Goal: Task Accomplishment & Management: Use online tool/utility

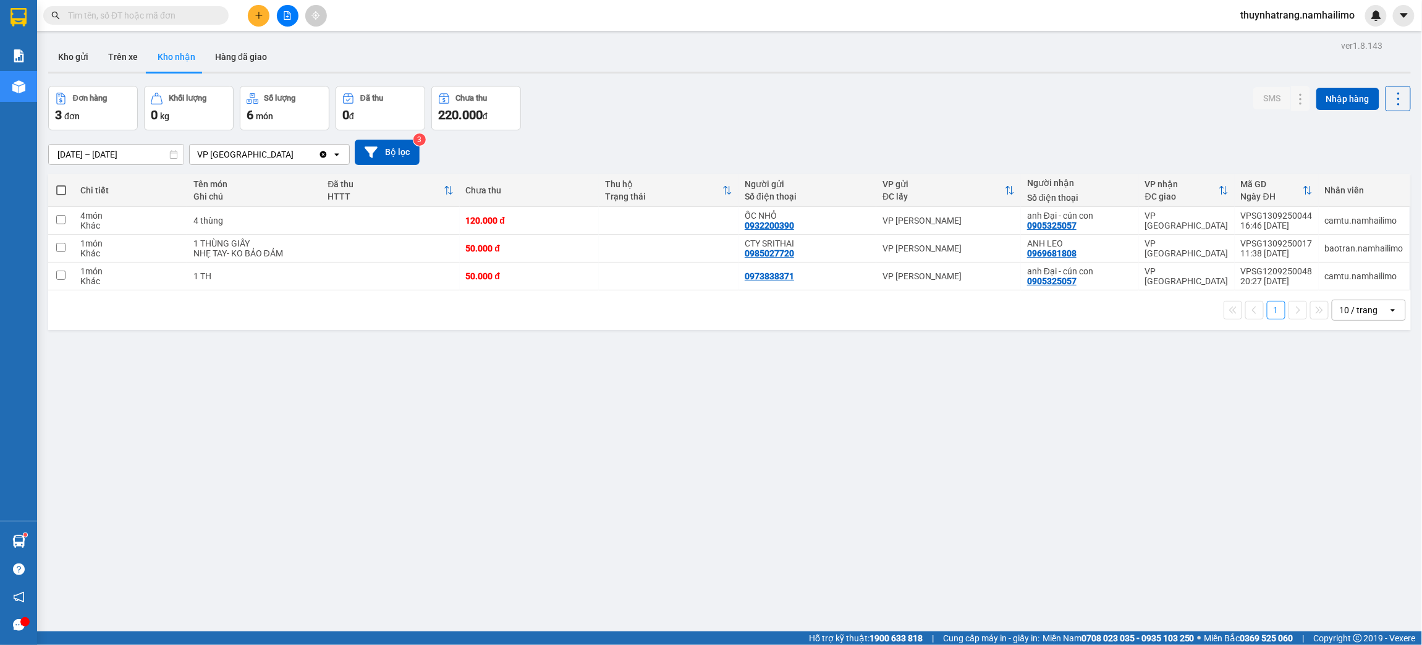
drag, startPoint x: 415, startPoint y: 568, endPoint x: 397, endPoint y: 433, distance: 136.6
click at [415, 568] on div "ver 1.8.143 Kho gửi Trên xe Kho nhận Hàng đã giao Đơn hàng 3 đơn Khối lượng 0 k…" at bounding box center [729, 359] width 1372 height 645
click at [61, 191] on span at bounding box center [61, 190] width 10 height 10
click at [61, 184] on input "checkbox" at bounding box center [61, 184] width 0 height 0
checkbox input "true"
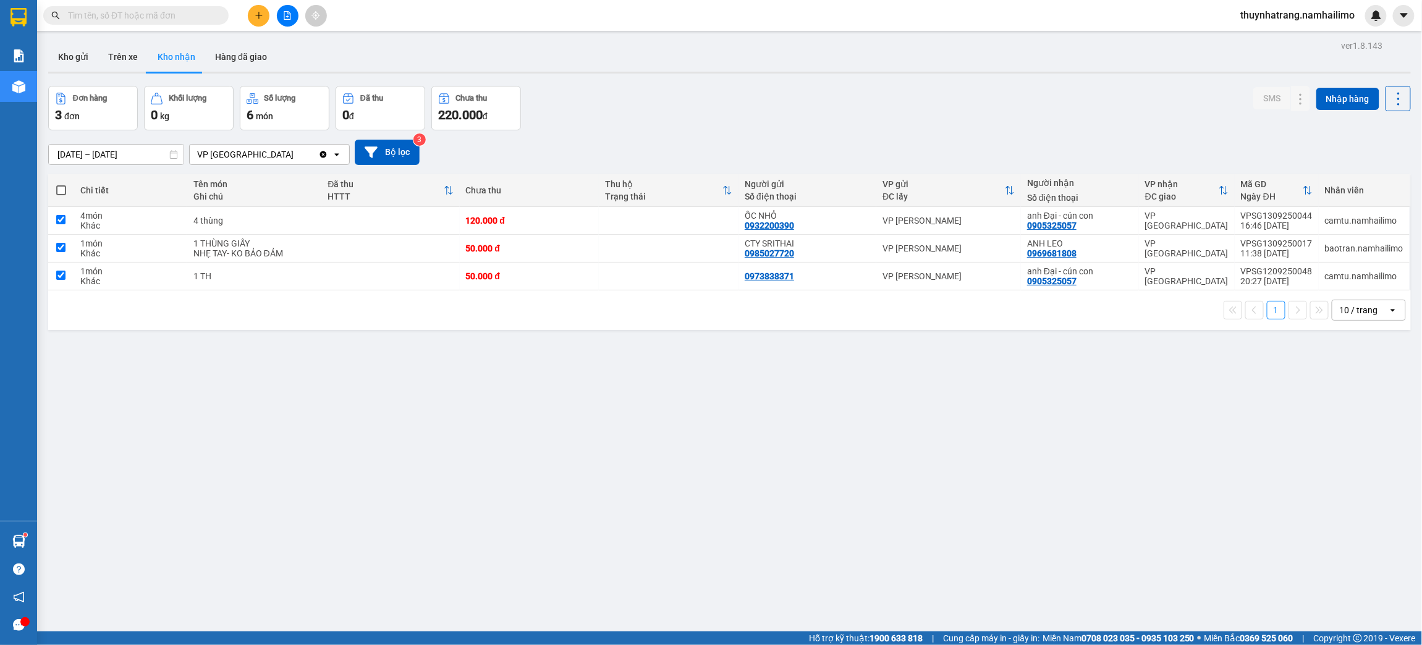
checkbox input "true"
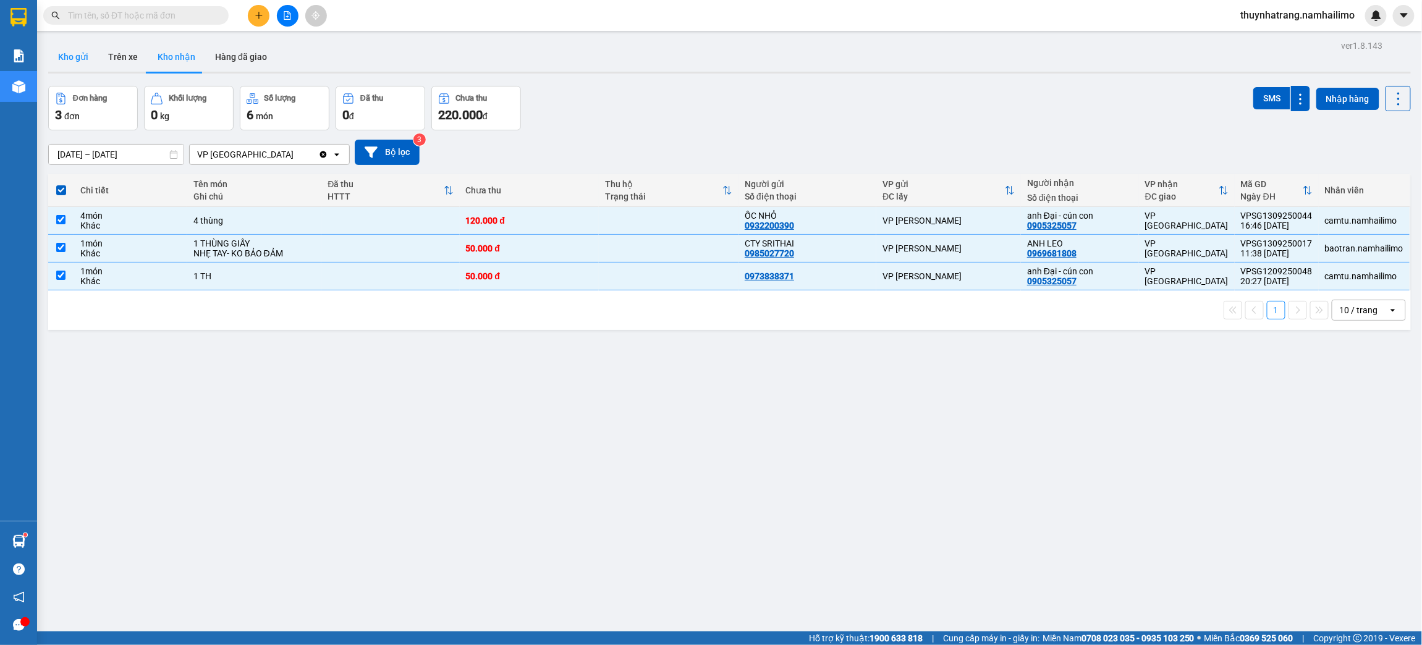
click at [77, 55] on button "Kho gửi" at bounding box center [73, 57] width 50 height 30
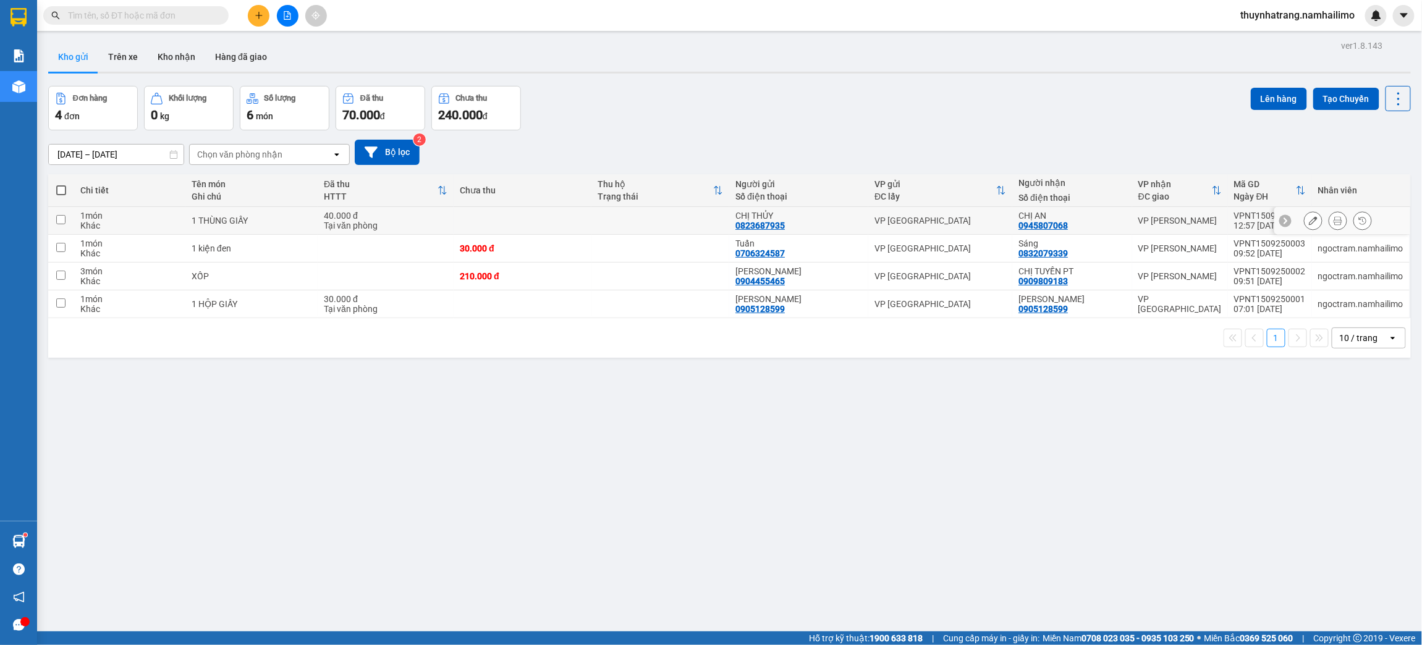
click at [59, 219] on input "checkbox" at bounding box center [60, 219] width 9 height 9
checkbox input "true"
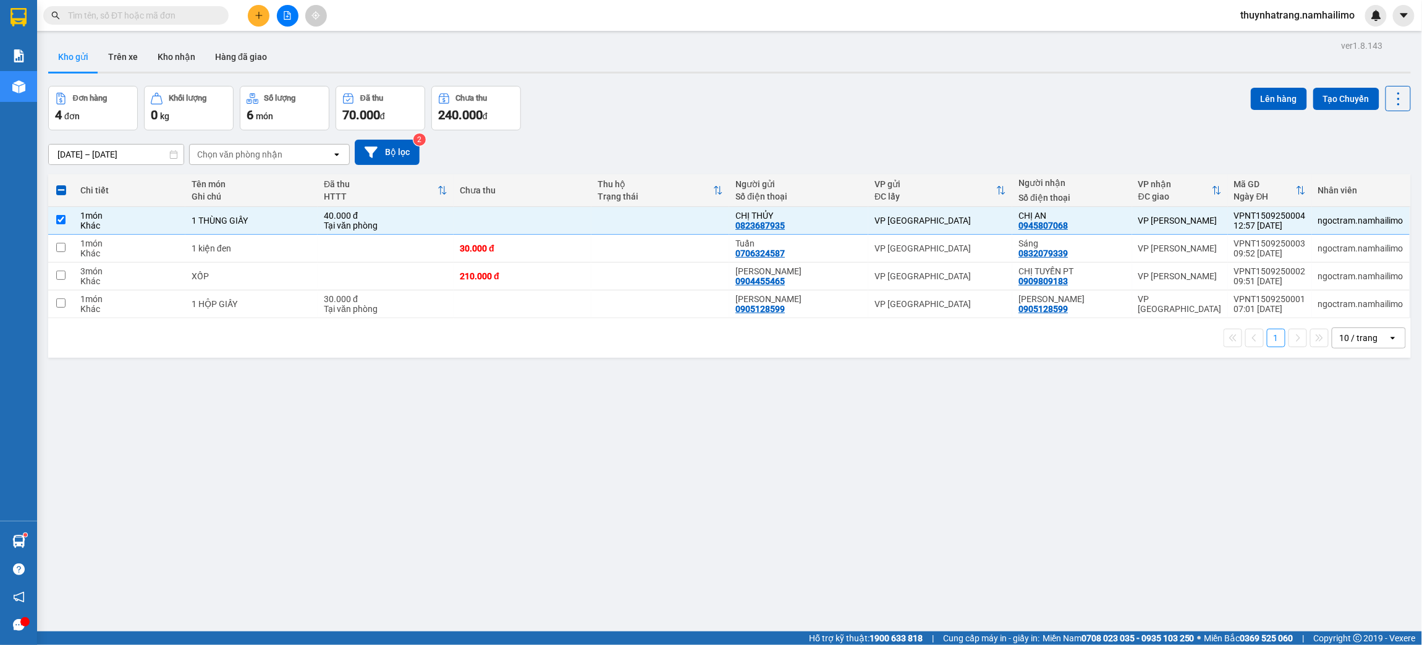
click at [63, 185] on label at bounding box center [61, 190] width 14 height 12
click at [61, 184] on input "checkbox" at bounding box center [61, 184] width 0 height 0
checkbox input "true"
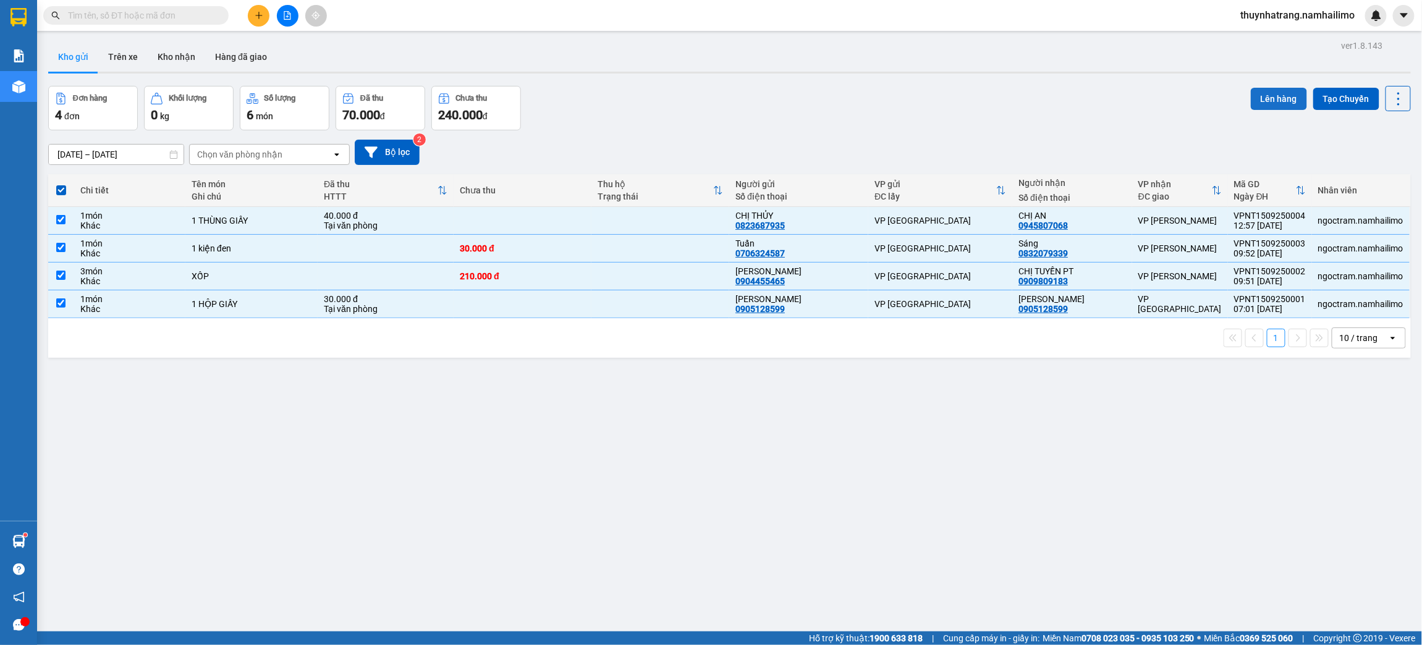
click at [1275, 100] on button "Lên hàng" at bounding box center [1278, 99] width 56 height 22
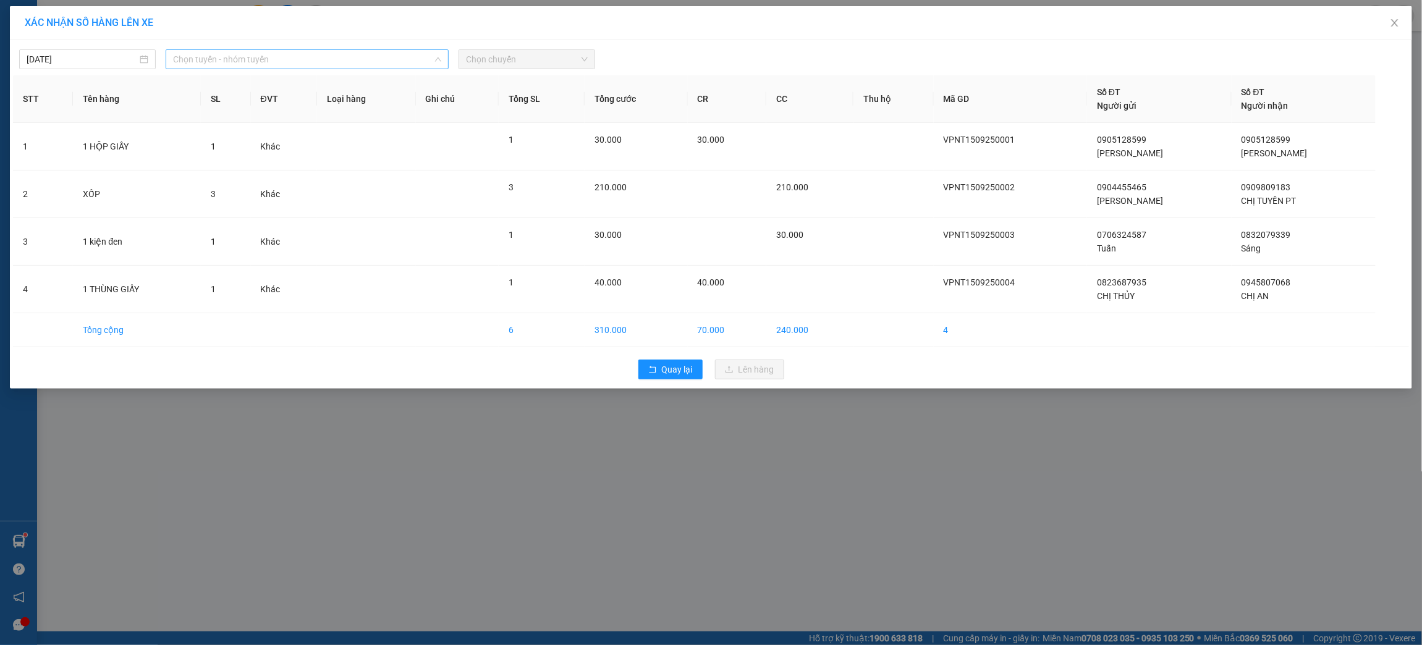
click at [343, 53] on span "Chọn tuyến - nhóm tuyến" at bounding box center [307, 59] width 268 height 19
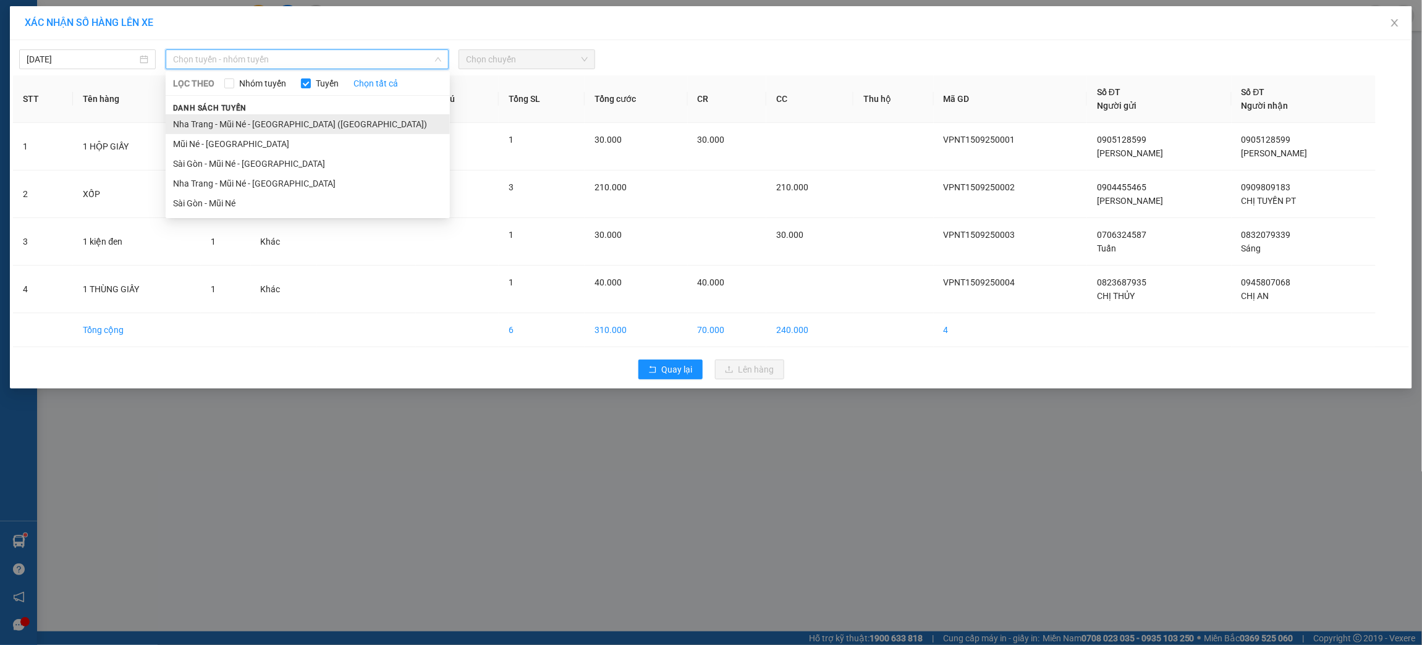
click at [287, 119] on li "Nha Trang - Mũi Né - [GEOGRAPHIC_DATA] ([GEOGRAPHIC_DATA])" at bounding box center [308, 124] width 284 height 20
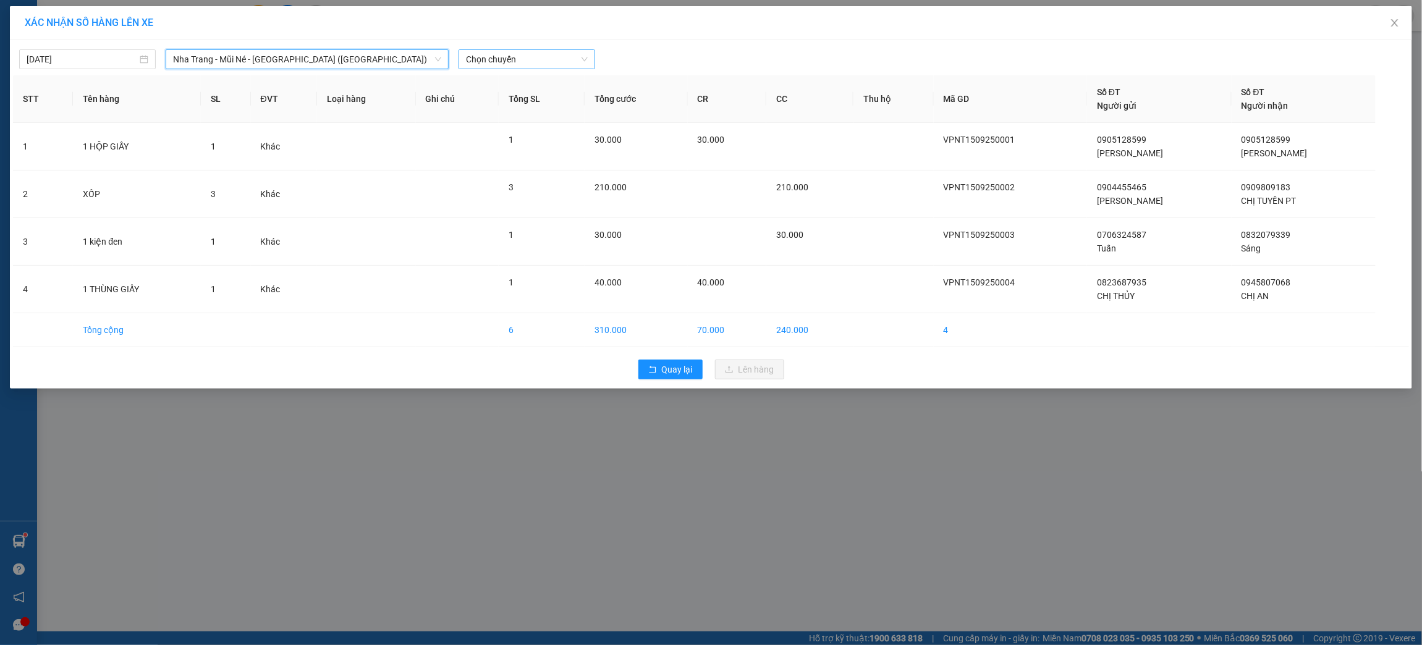
click at [518, 55] on span "Chọn chuyến" at bounding box center [527, 59] width 122 height 19
click at [526, 125] on div "14:45 - 50H-795.93" at bounding box center [514, 124] width 96 height 14
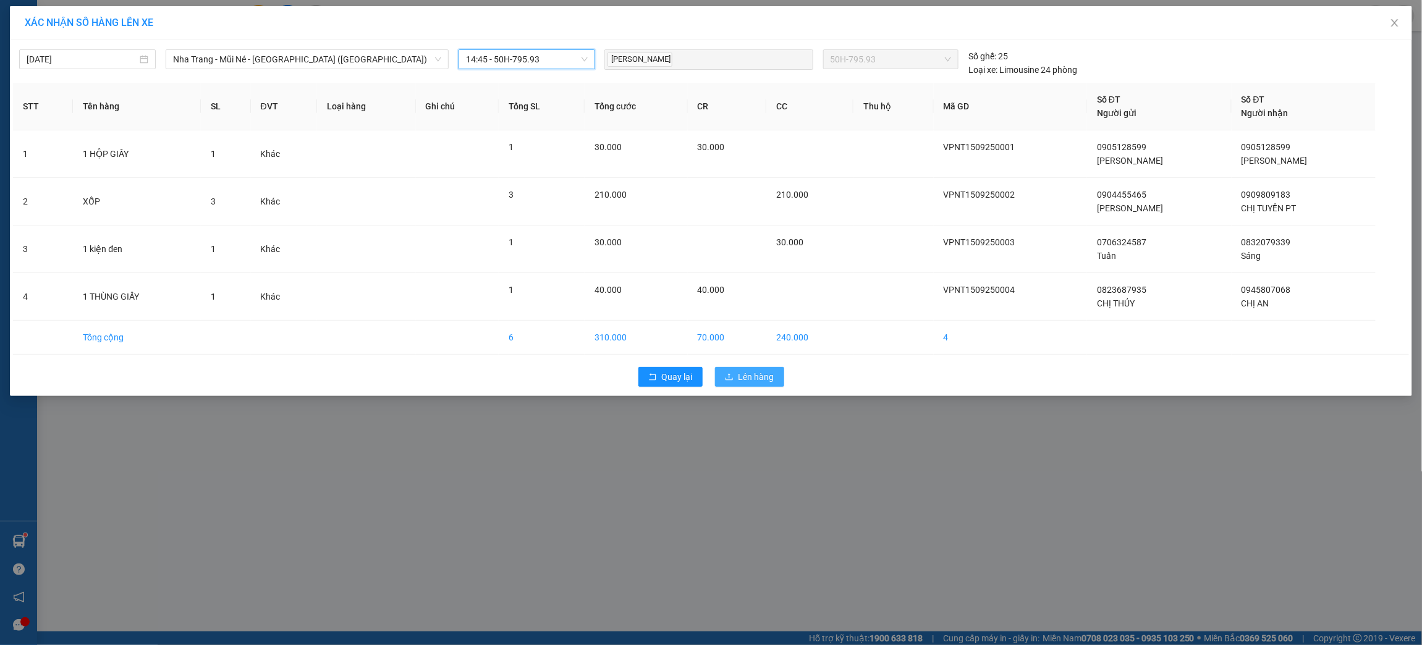
click at [760, 379] on span "Lên hàng" at bounding box center [756, 377] width 36 height 14
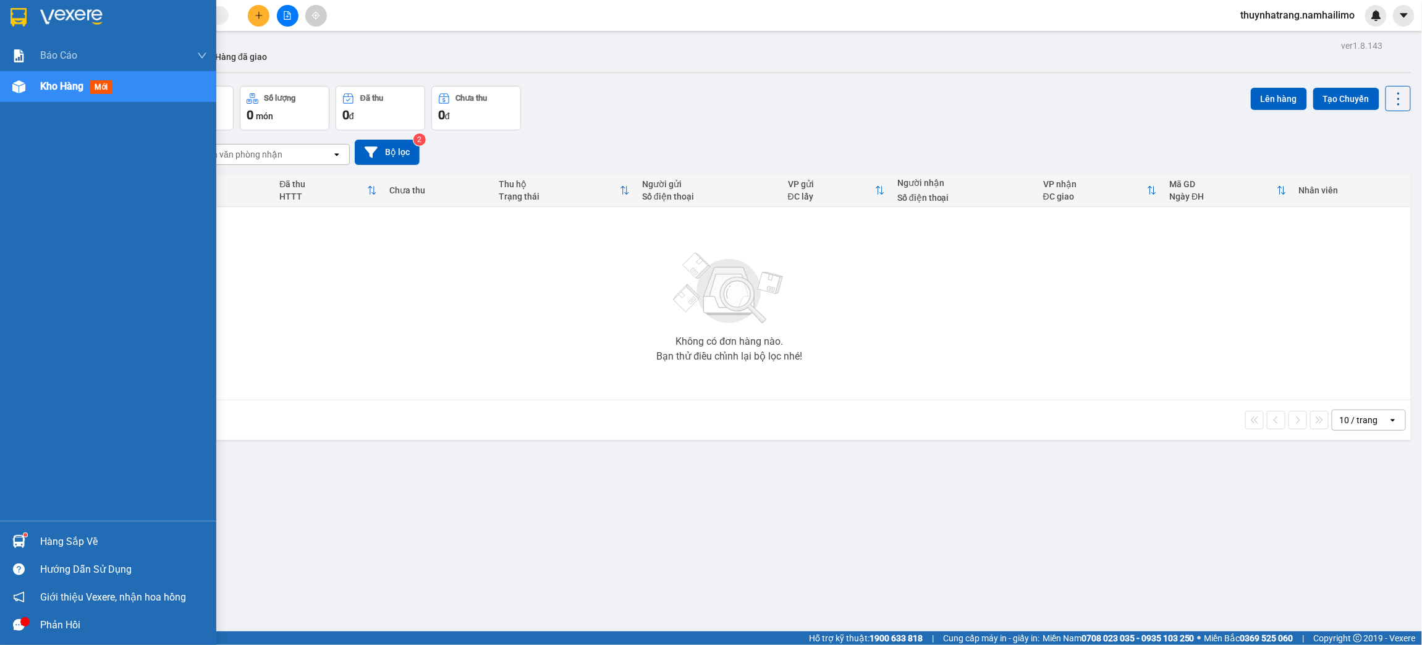
click at [30, 542] on div "Hàng sắp về" at bounding box center [108, 542] width 216 height 28
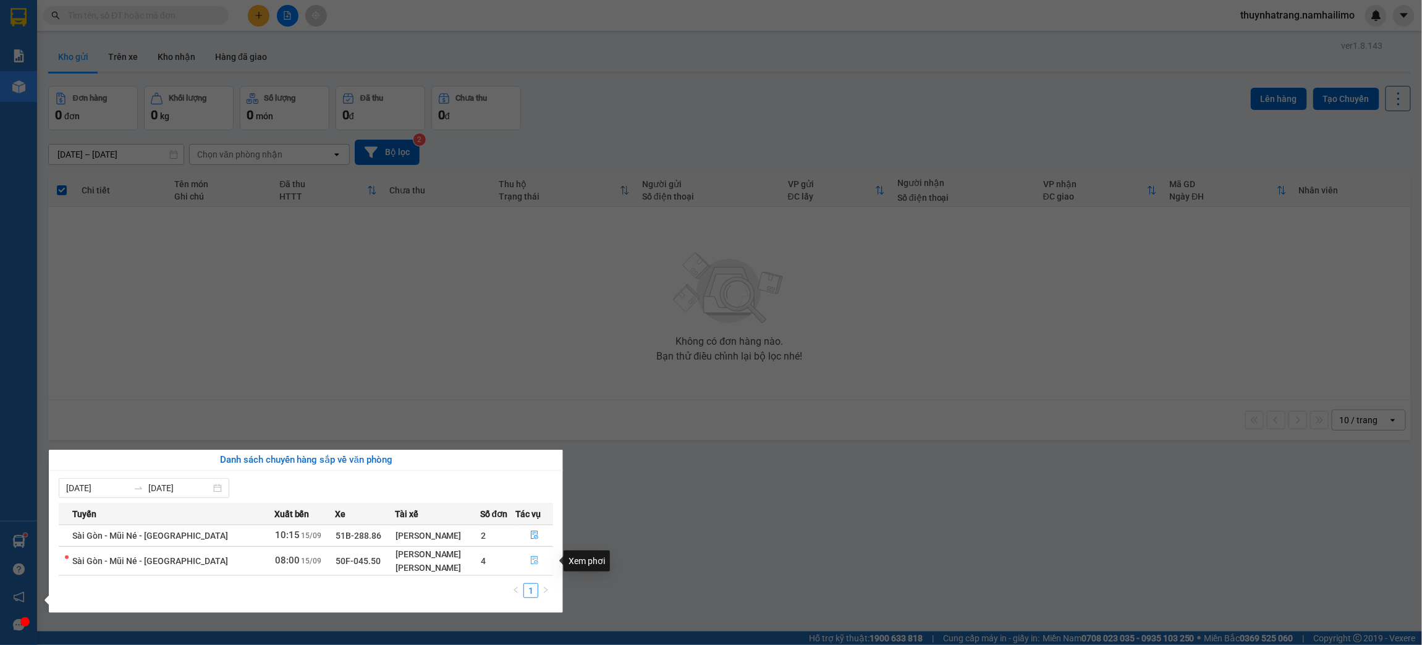
click at [532, 567] on button "button" at bounding box center [534, 561] width 36 height 20
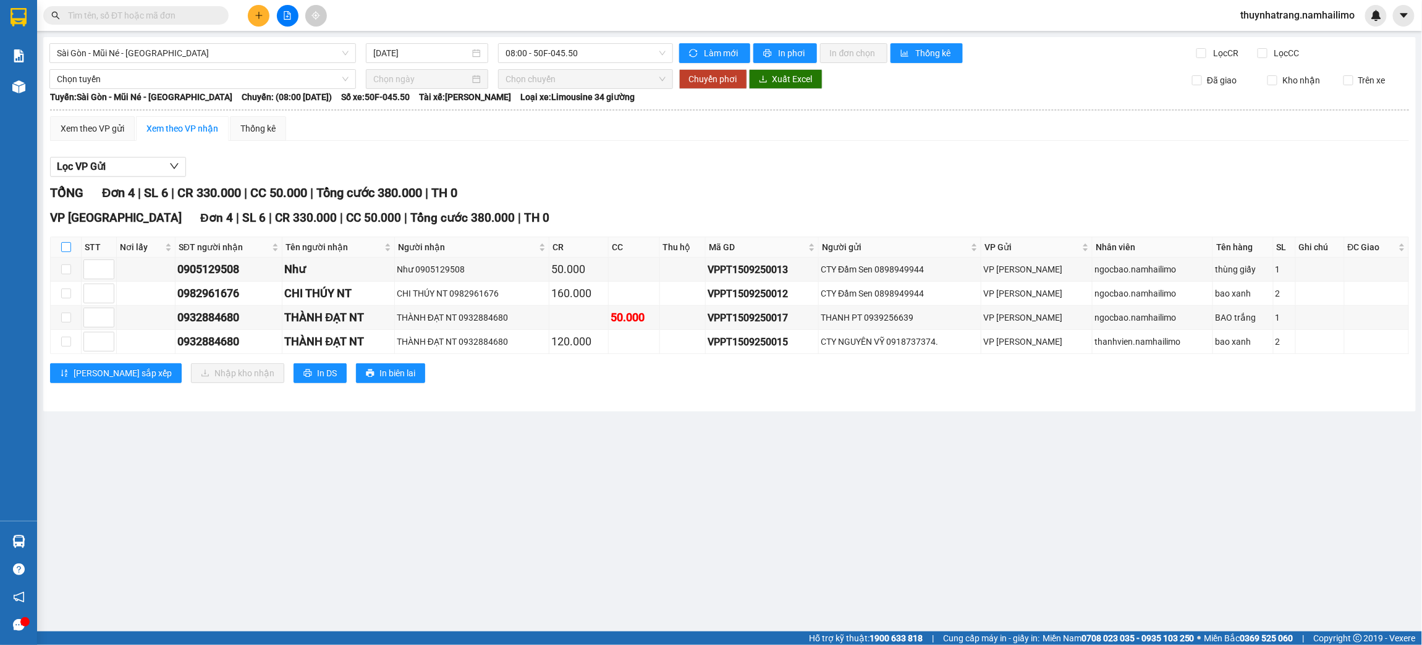
click at [64, 250] on input "checkbox" at bounding box center [66, 247] width 10 height 10
checkbox input "true"
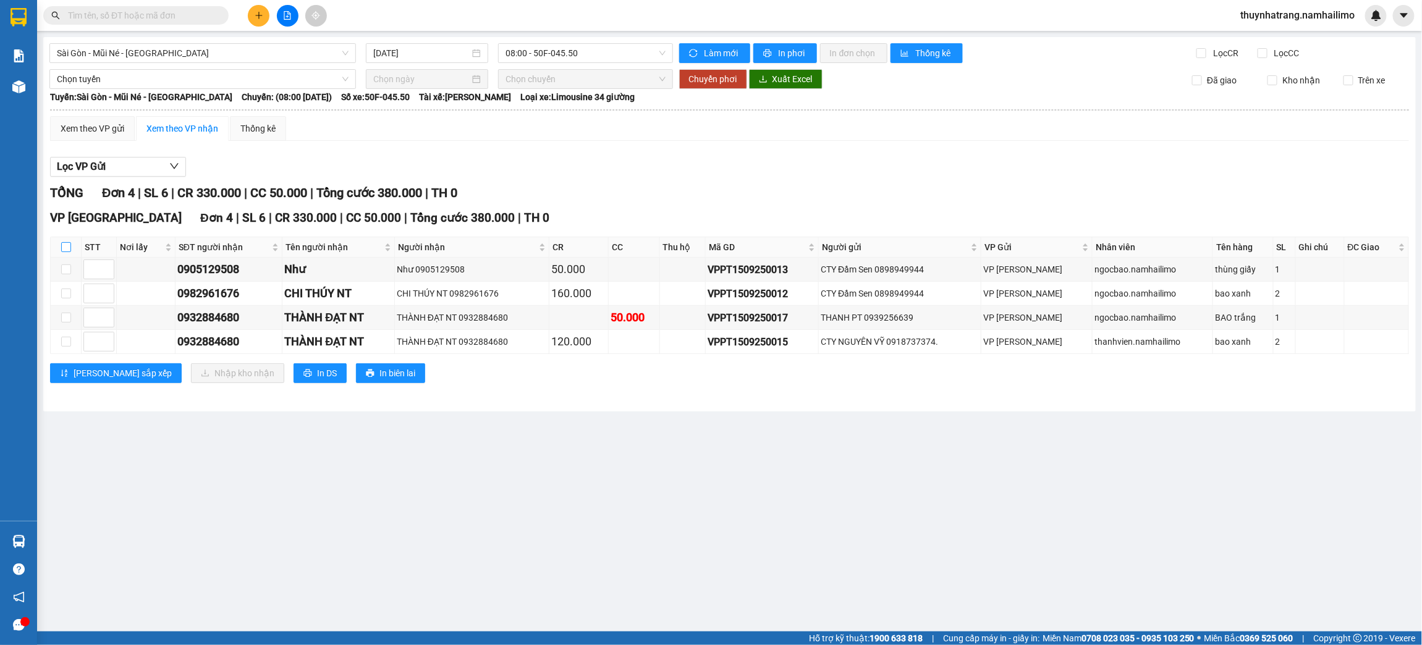
checkbox input "true"
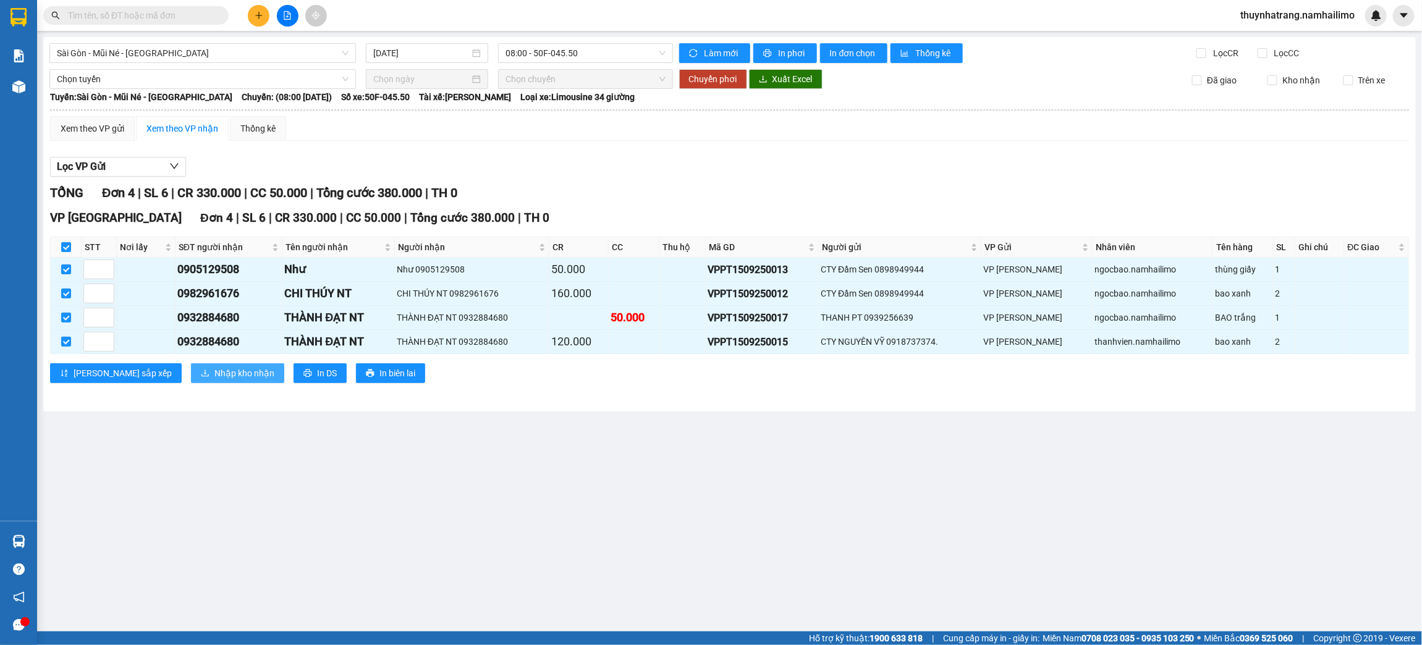
click at [214, 371] on span "Nhập kho nhận" at bounding box center [244, 373] width 60 height 14
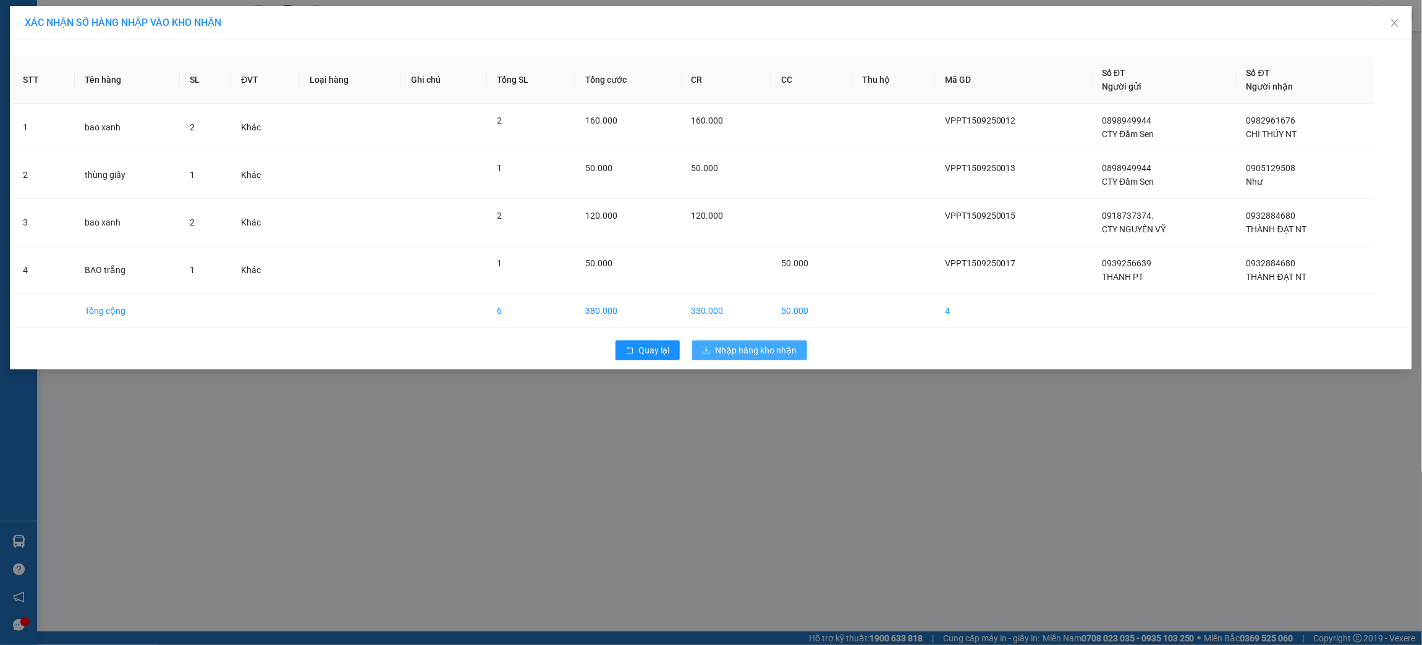
click at [729, 348] on span "Nhập hàng kho nhận" at bounding box center [756, 350] width 82 height 14
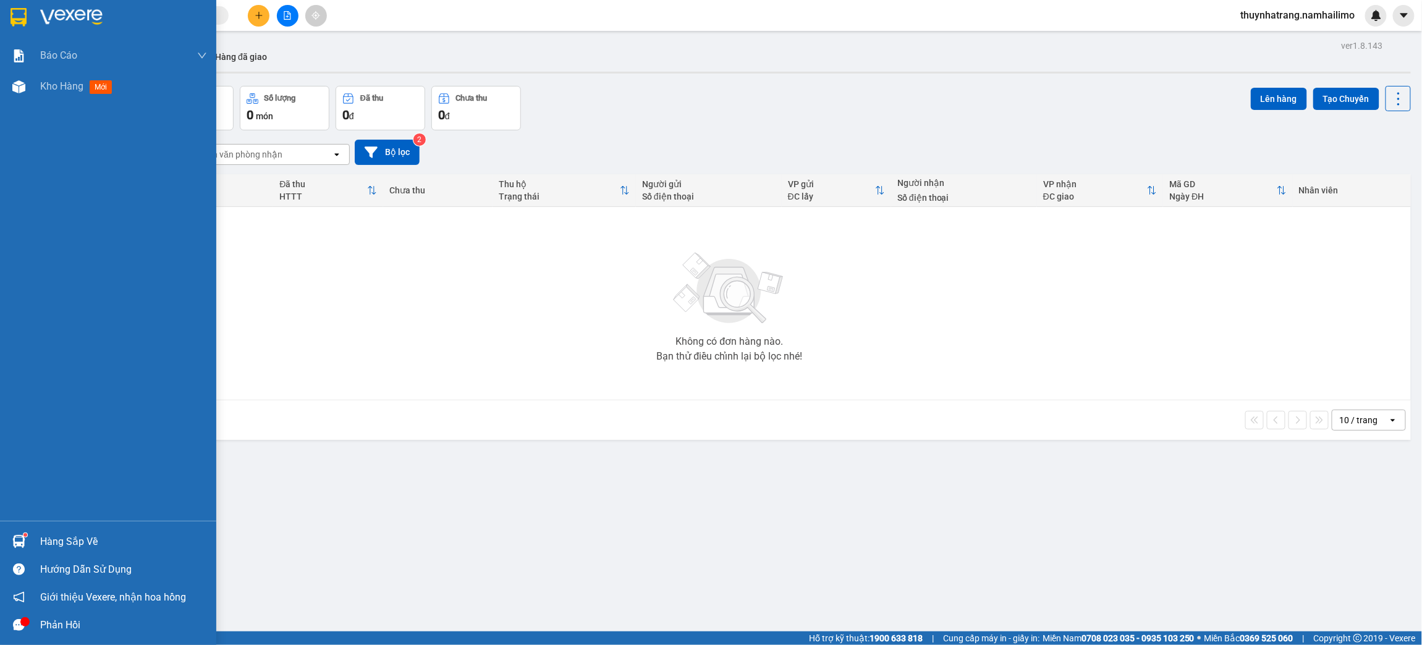
click at [28, 27] on div at bounding box center [19, 17] width 22 height 22
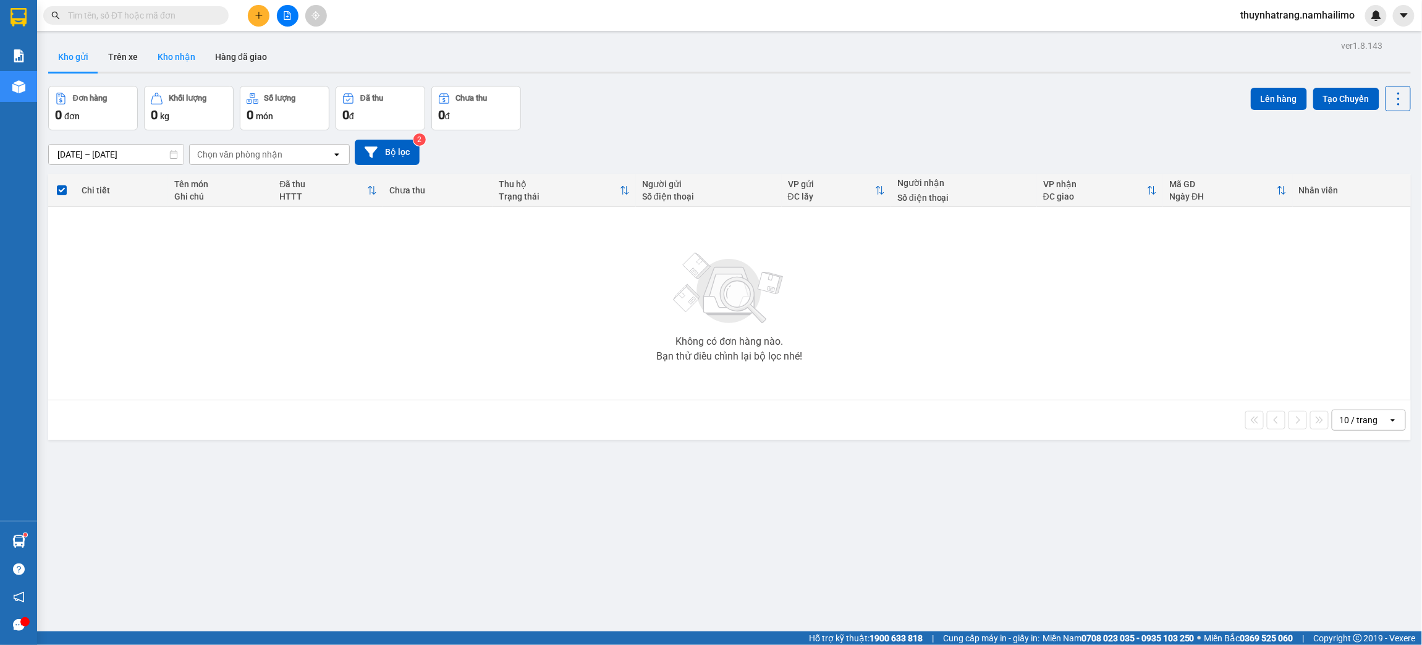
click at [177, 56] on button "Kho nhận" at bounding box center [176, 57] width 57 height 30
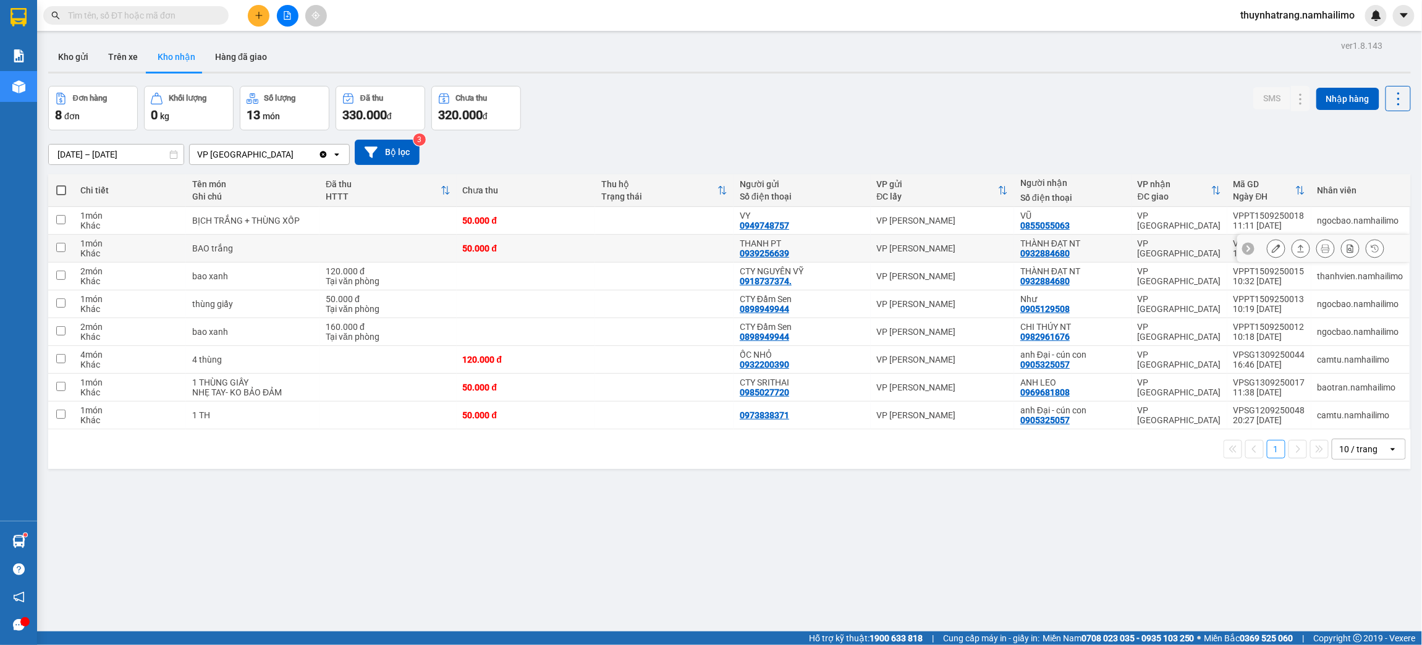
click at [633, 248] on td at bounding box center [664, 249] width 138 height 28
checkbox input "true"
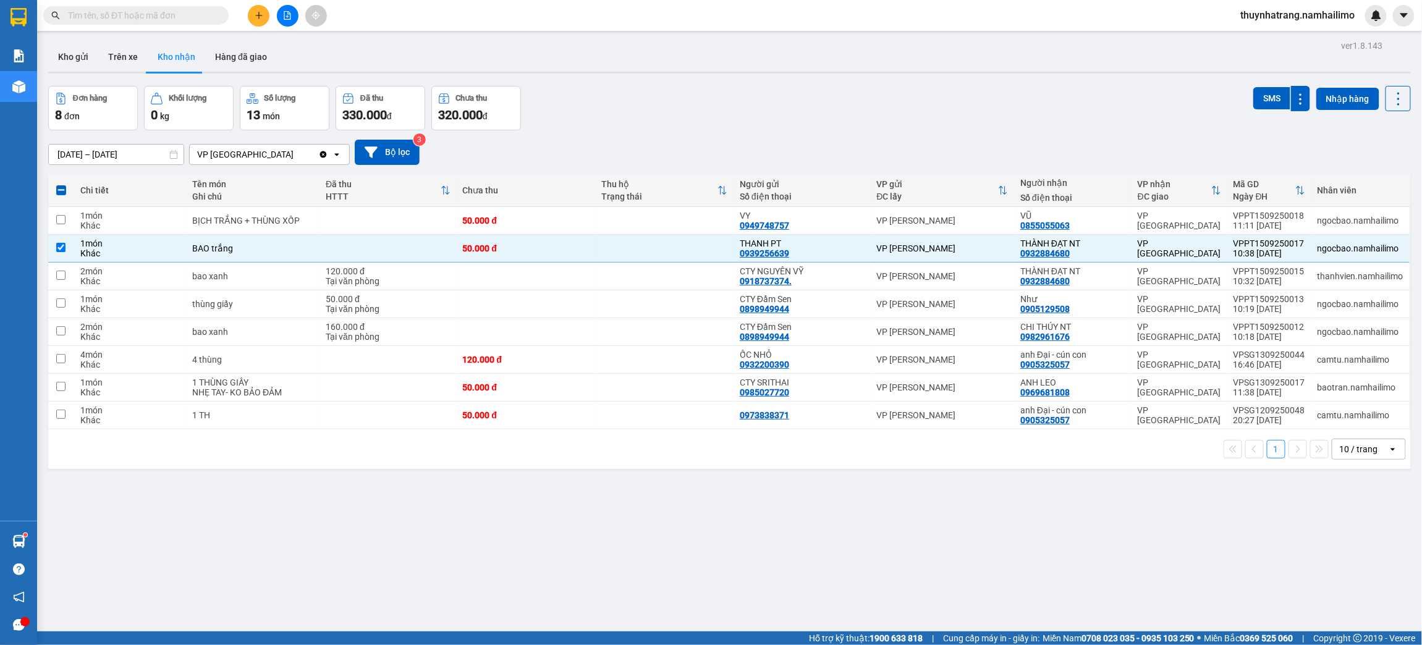
drag, startPoint x: 289, startPoint y: 565, endPoint x: 62, endPoint y: 2, distance: 607.3
click at [289, 558] on div "ver 1.8.143 Kho gửi Trên xe Kho nhận Hàng đã giao Đơn hàng 8 đơn Khối lượng 0 k…" at bounding box center [729, 359] width 1372 height 645
click at [445, 386] on td at bounding box center [387, 388] width 137 height 28
checkbox input "true"
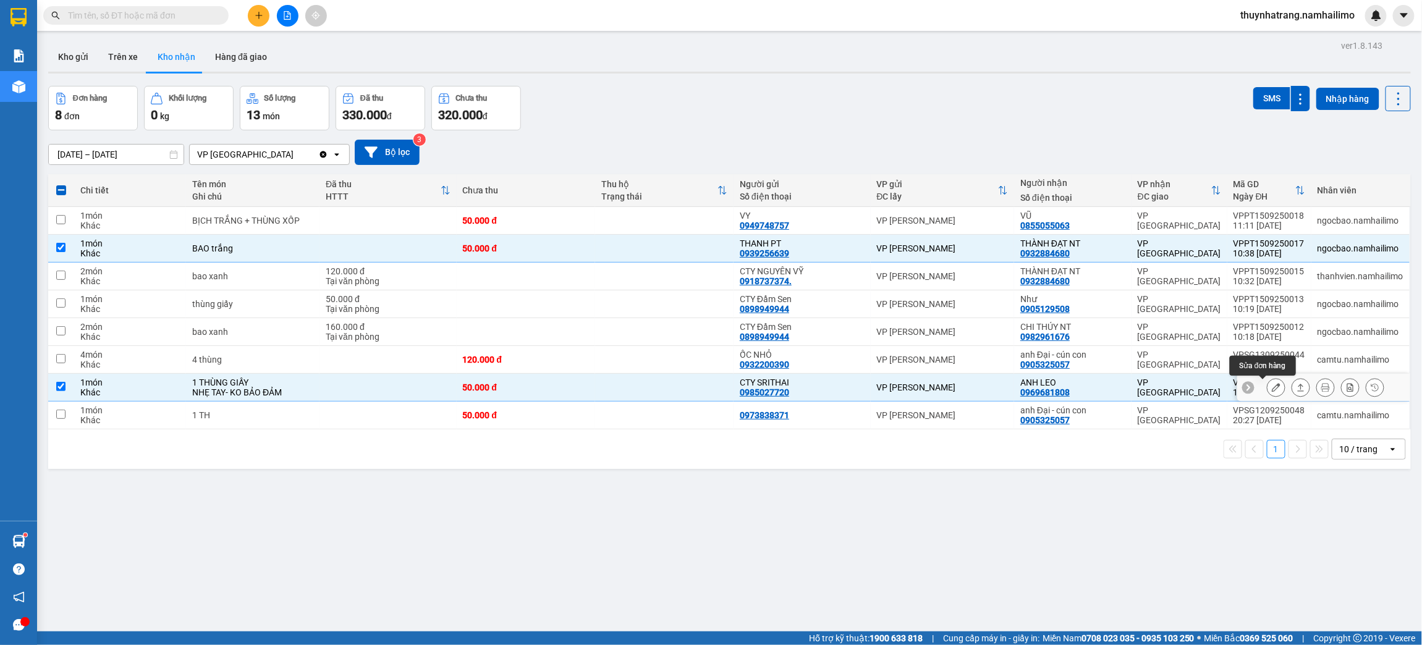
click at [1271, 389] on icon at bounding box center [1275, 387] width 9 height 9
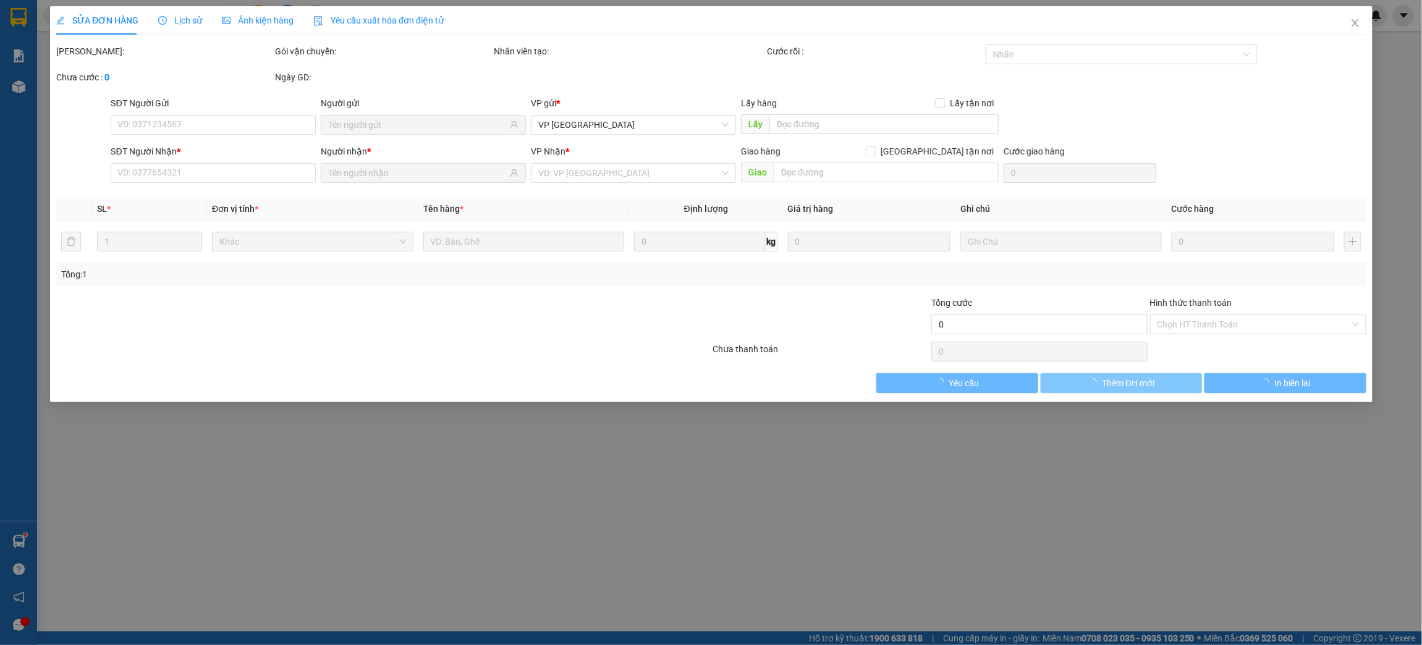
type input "0985027720"
type input "CTY SRITHAI"
type input "0969681808"
type input "ANH LEO"
type input "50.000"
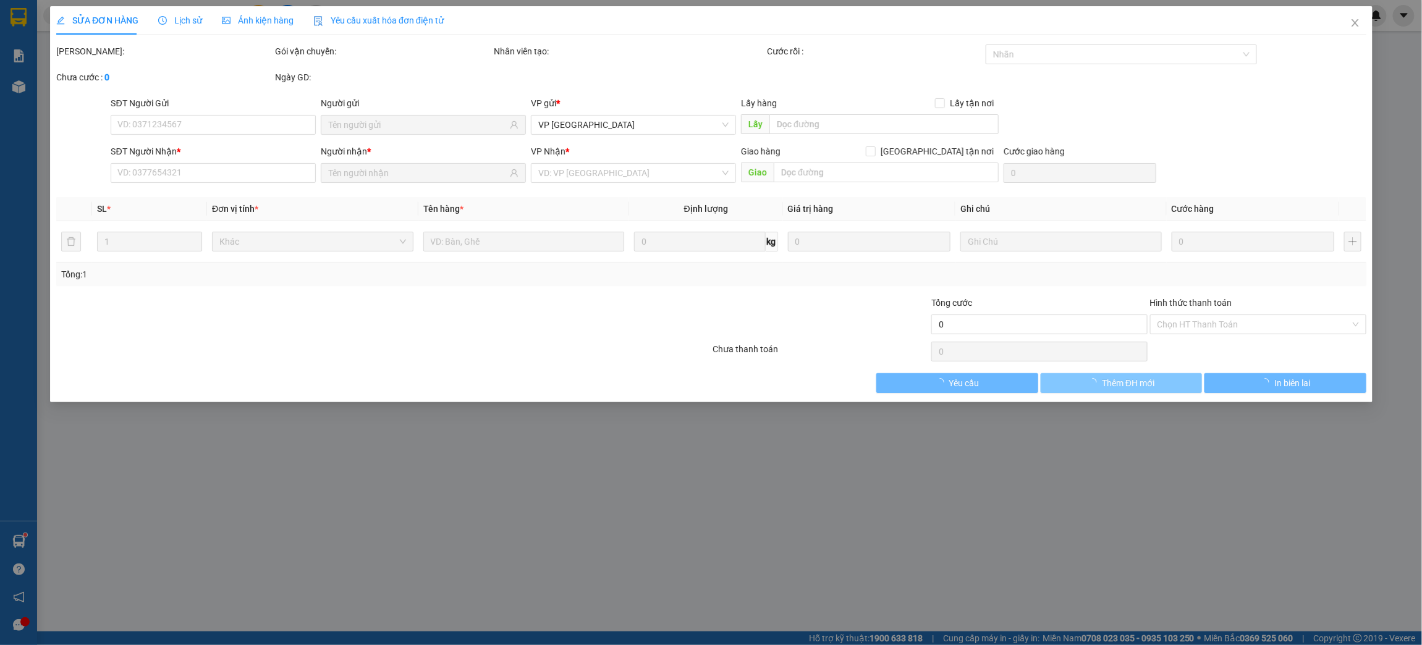
type input "50.000"
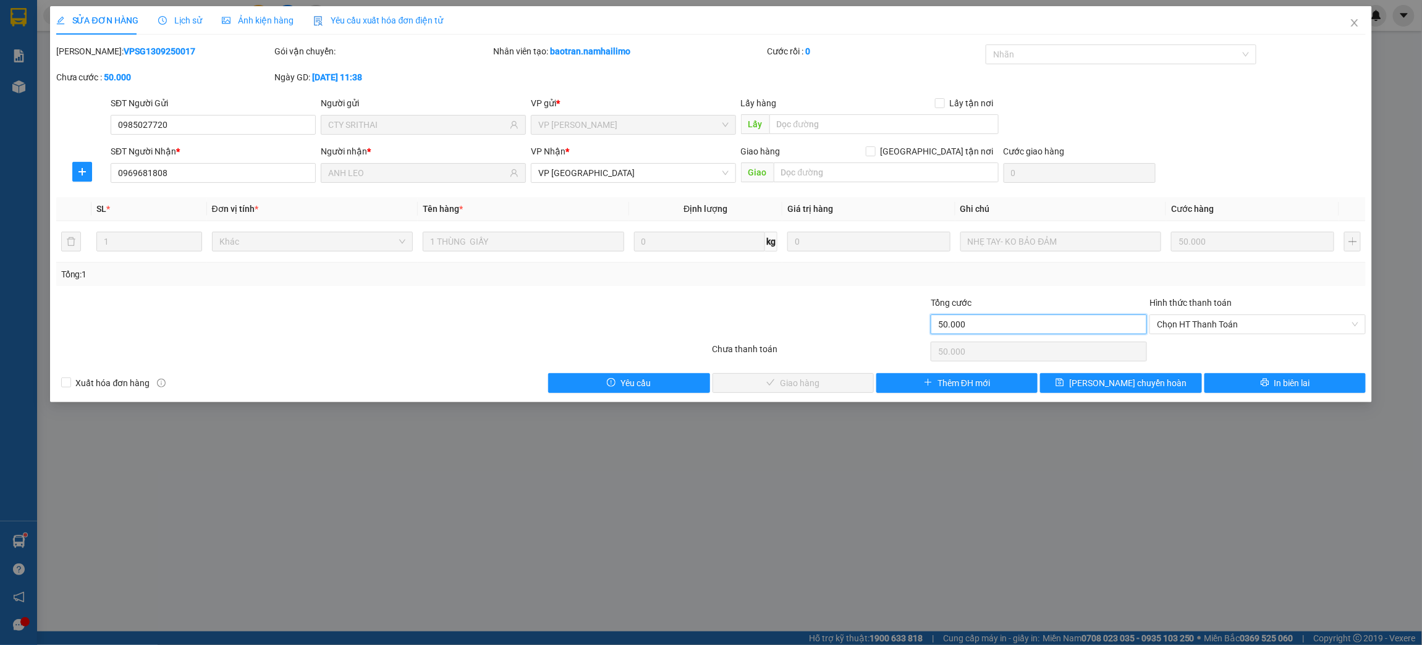
click at [973, 324] on input "50.000" at bounding box center [1038, 324] width 216 height 20
click at [980, 317] on input "50.000" at bounding box center [1038, 324] width 216 height 20
click at [1353, 24] on icon "close" at bounding box center [1354, 23] width 10 height 10
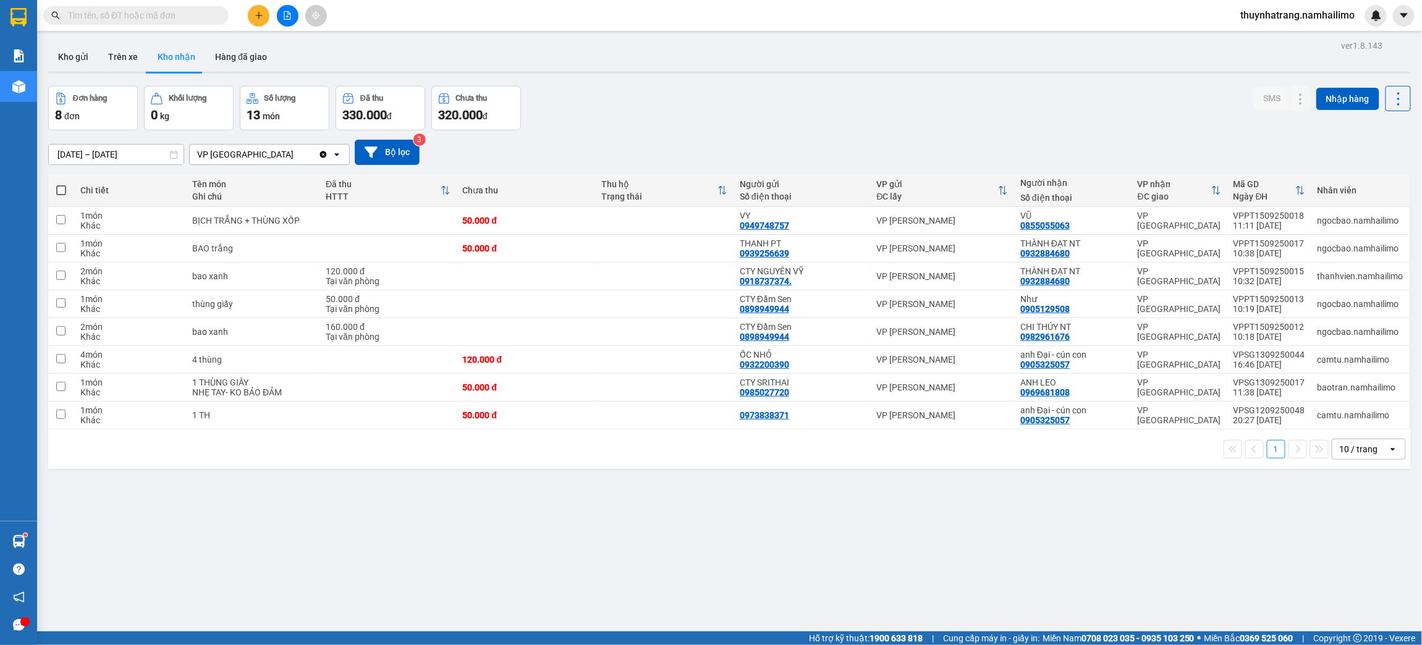
drag, startPoint x: 166, startPoint y: 565, endPoint x: 158, endPoint y: 557, distance: 11.4
click at [166, 565] on div "ver 1.8.143 Kho gửi Trên xe Kho nhận Hàng đã giao Đơn hàng 8 đơn Khối lượng 0 k…" at bounding box center [729, 359] width 1372 height 645
click at [258, 12] on icon "plus" at bounding box center [258, 15] width 1 height 7
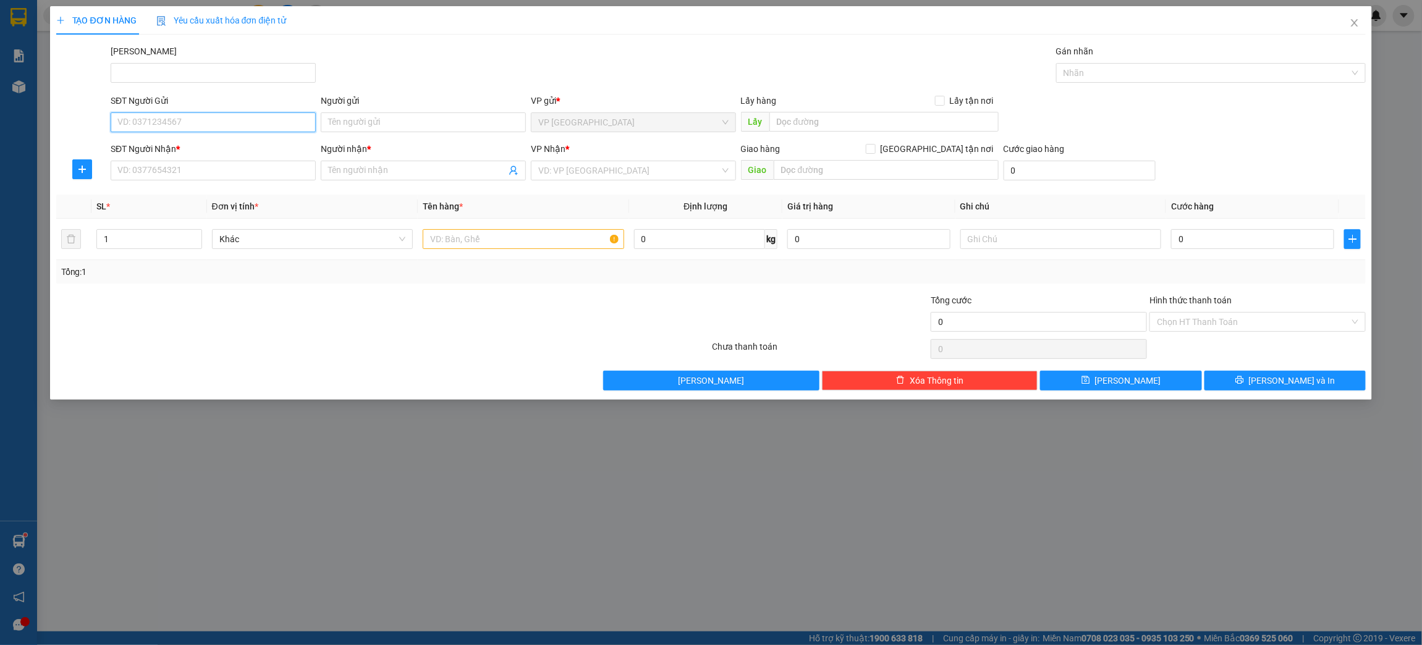
click at [228, 130] on input "SĐT Người Gửi" at bounding box center [213, 122] width 205 height 20
type input "0905058702"
click at [250, 146] on div "0905058702 - CÔ VÂN NT" at bounding box center [213, 148] width 190 height 14
type input "CÔ VÂN NT"
type input "0918590178"
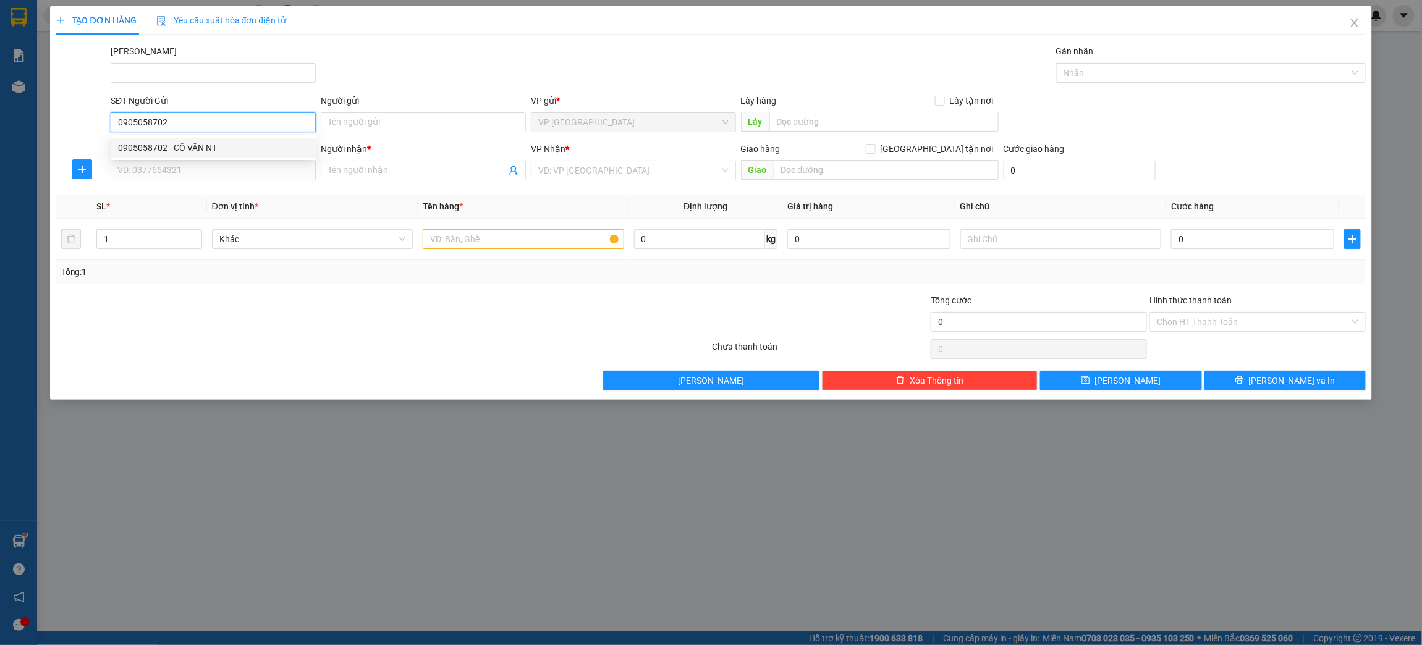
type input "CTY Đầm Sen"
type input "60.000"
type input "0905058702"
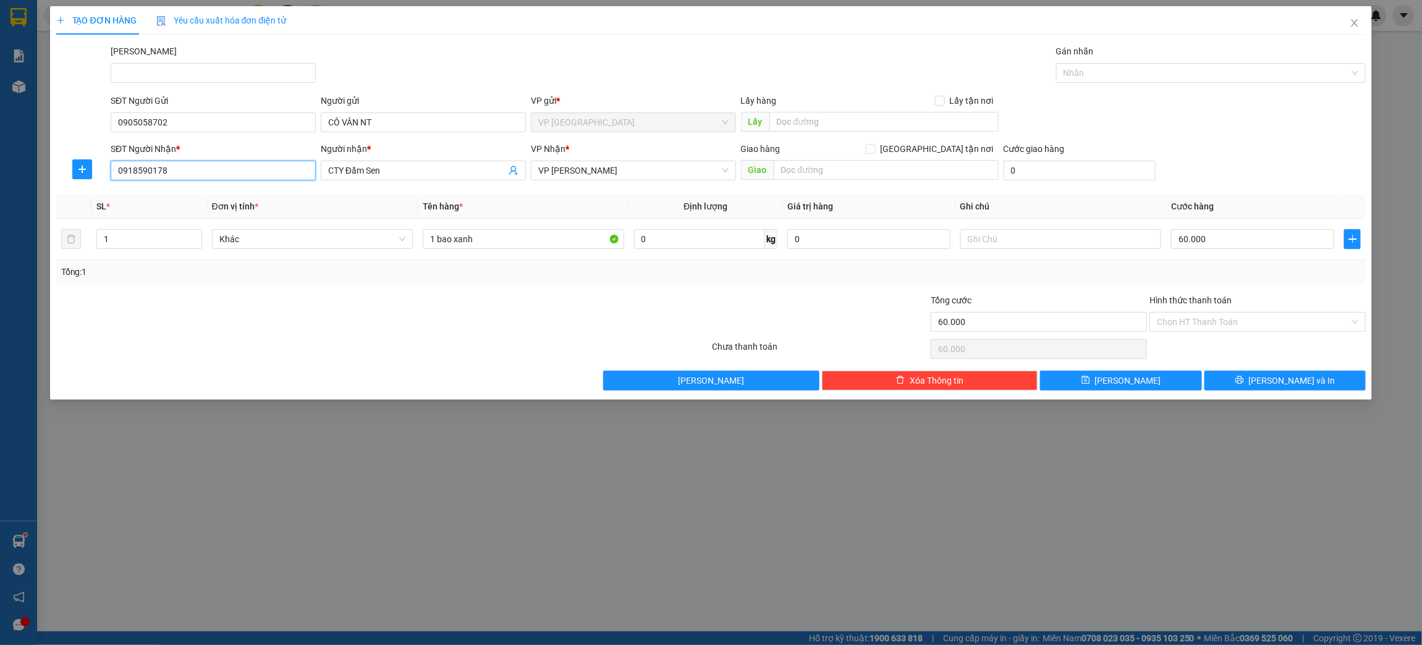
click at [210, 167] on input "0918590178" at bounding box center [213, 171] width 205 height 20
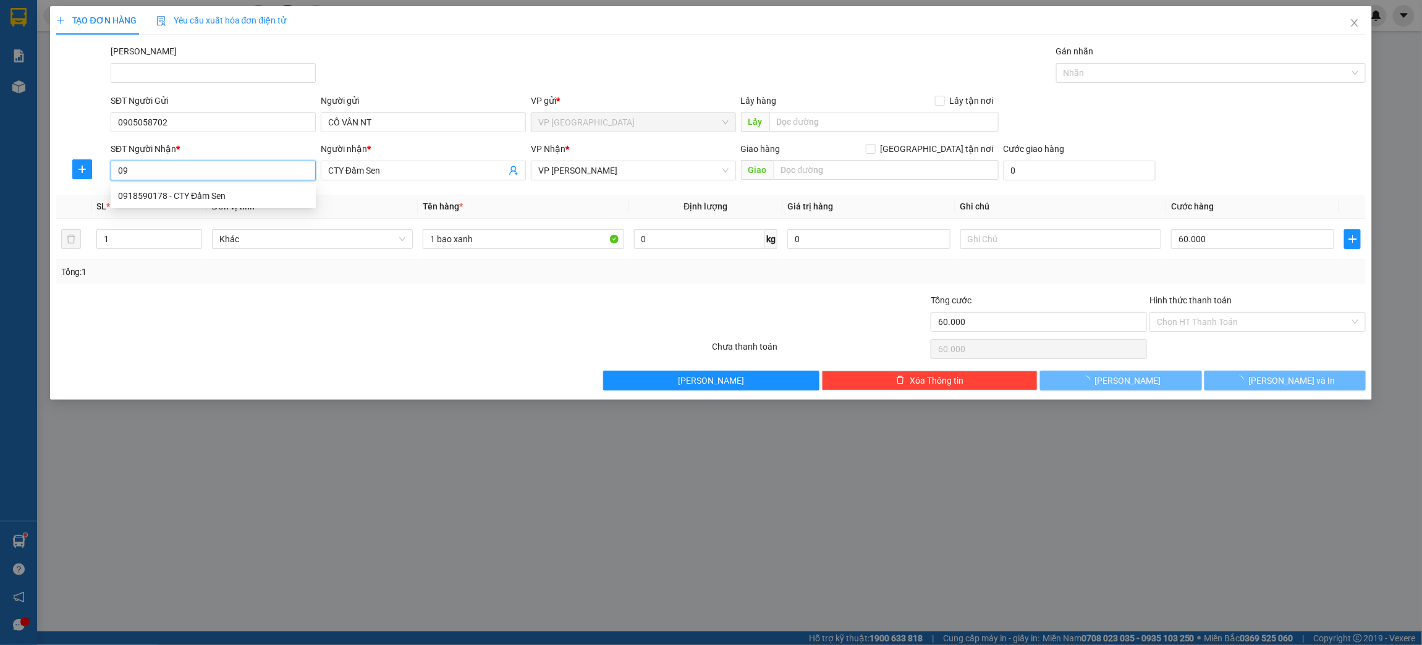
type input "0"
type input "0777569944"
click at [219, 198] on div "0777569944 - CTY ĐẦM SEN" at bounding box center [213, 196] width 190 height 14
type input "CTY ĐẦM SEN"
type input "70.000"
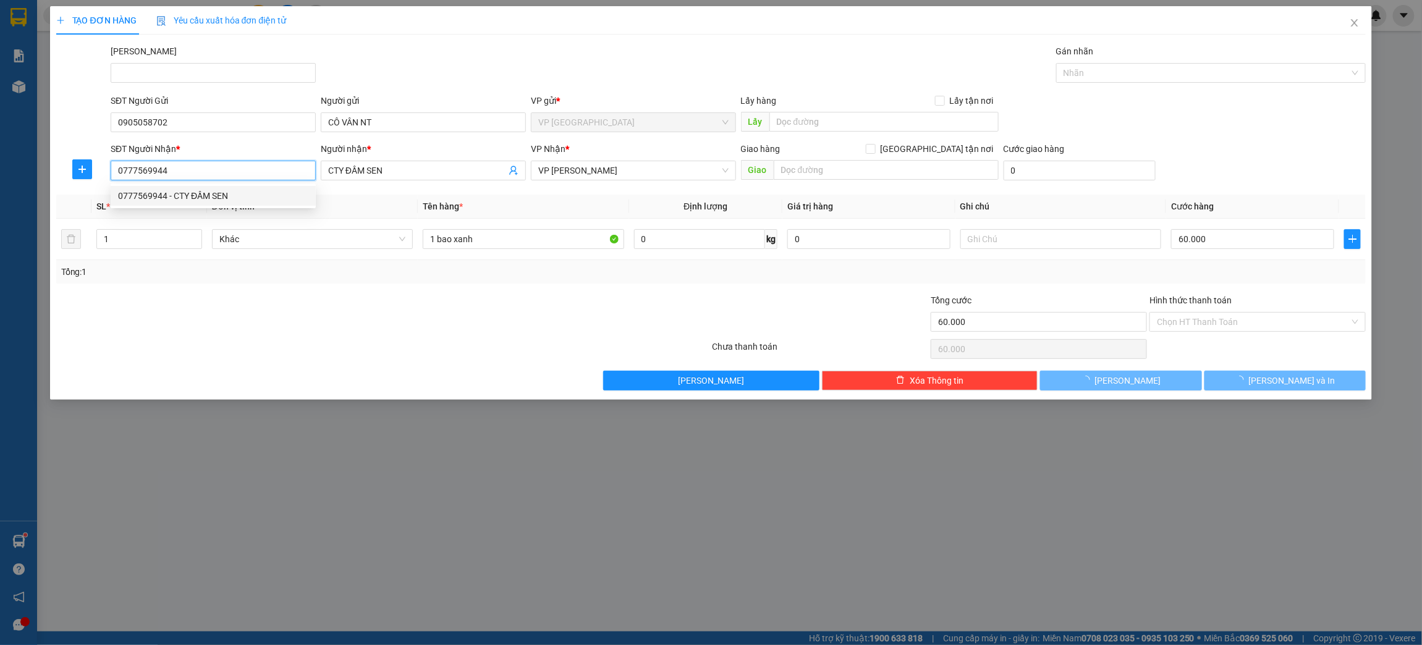
type input "70.000"
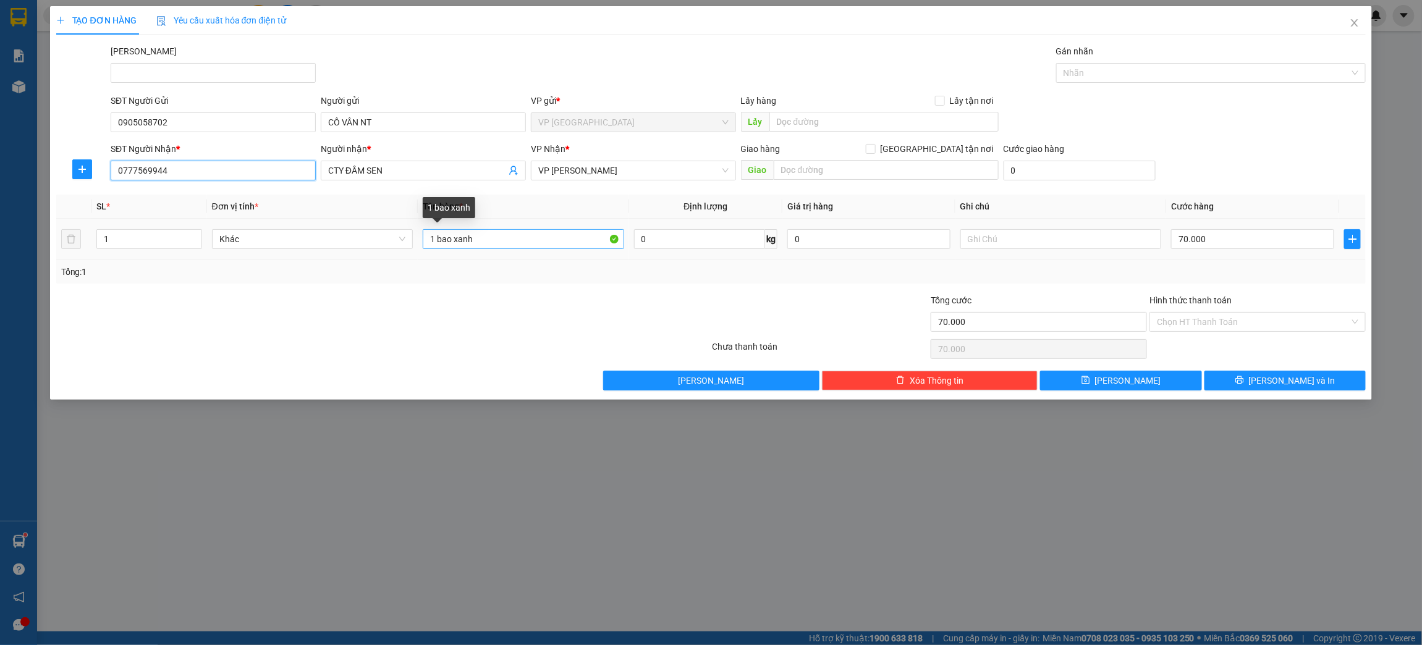
type input "0777569944"
click at [489, 238] on input "1 bao xanh" at bounding box center [523, 239] width 201 height 20
drag, startPoint x: 491, startPoint y: 238, endPoint x: 322, endPoint y: 271, distance: 172.4
click at [332, 271] on div "SL * Đơn vị tính * Tên hàng * Định lượng Giá trị hàng Ghi chú Cước hàng 1 Khác …" at bounding box center [711, 239] width 1310 height 89
click at [147, 238] on input "1" at bounding box center [149, 239] width 104 height 19
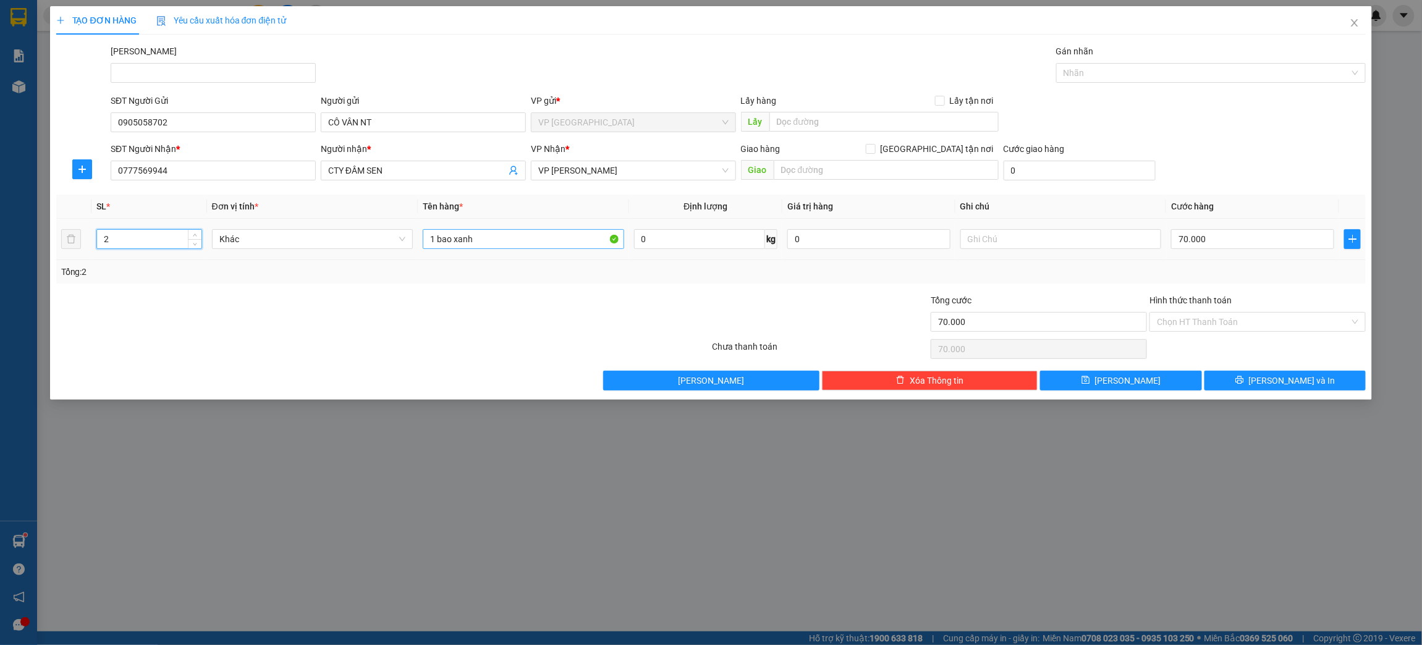
type input "2"
drag, startPoint x: 485, startPoint y: 238, endPoint x: 214, endPoint y: 279, distance: 274.2
click at [214, 279] on div "SL * Đơn vị tính * Tên hàng * Định lượng Giá trị hàng Ghi chú Cước hàng 2 Khác …" at bounding box center [711, 239] width 1310 height 89
type input "2 BAO XANH"
click at [1221, 246] on input "70.000" at bounding box center [1252, 239] width 162 height 20
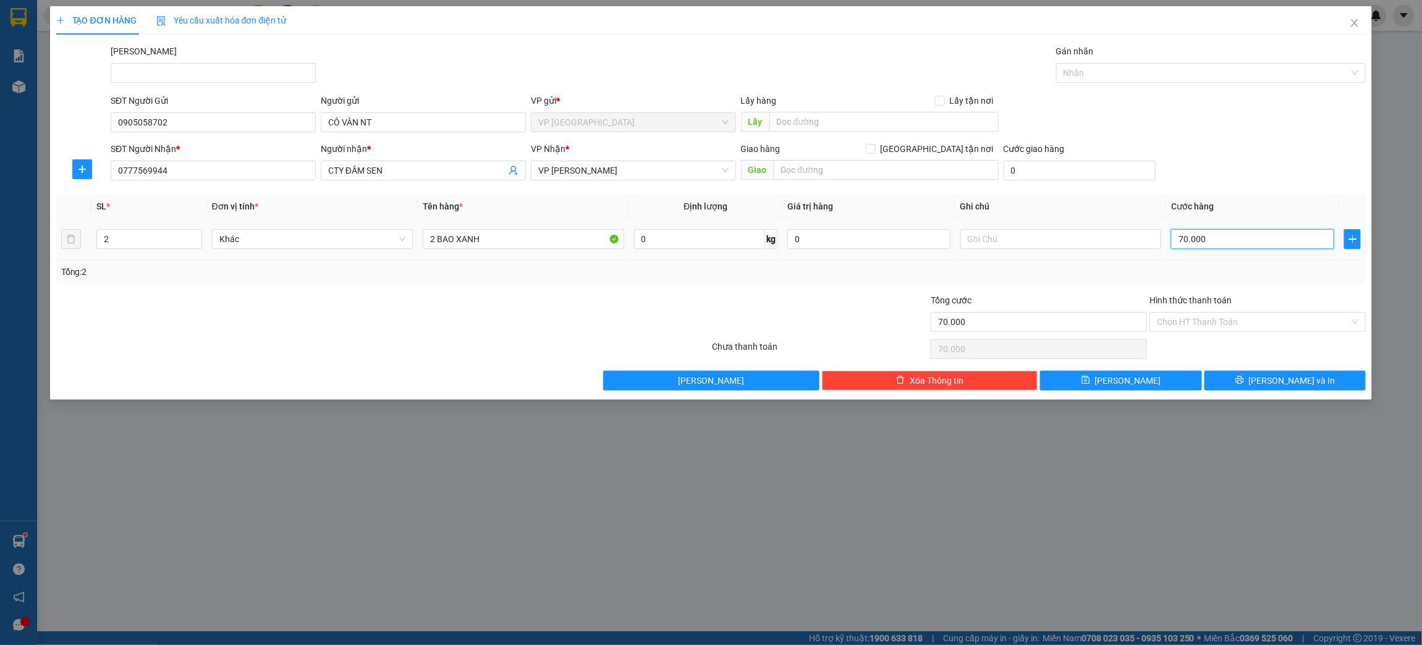
type input "0"
type input "10"
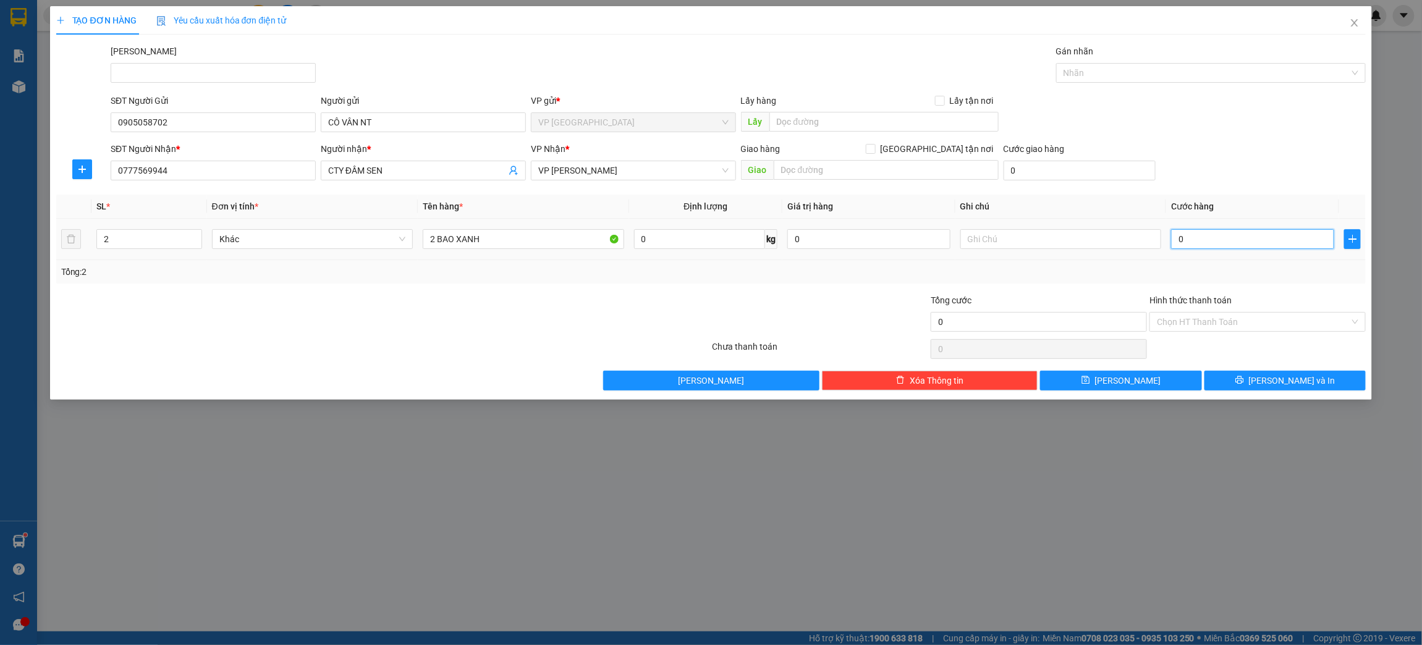
type input "10"
type input "160"
type input "1.600"
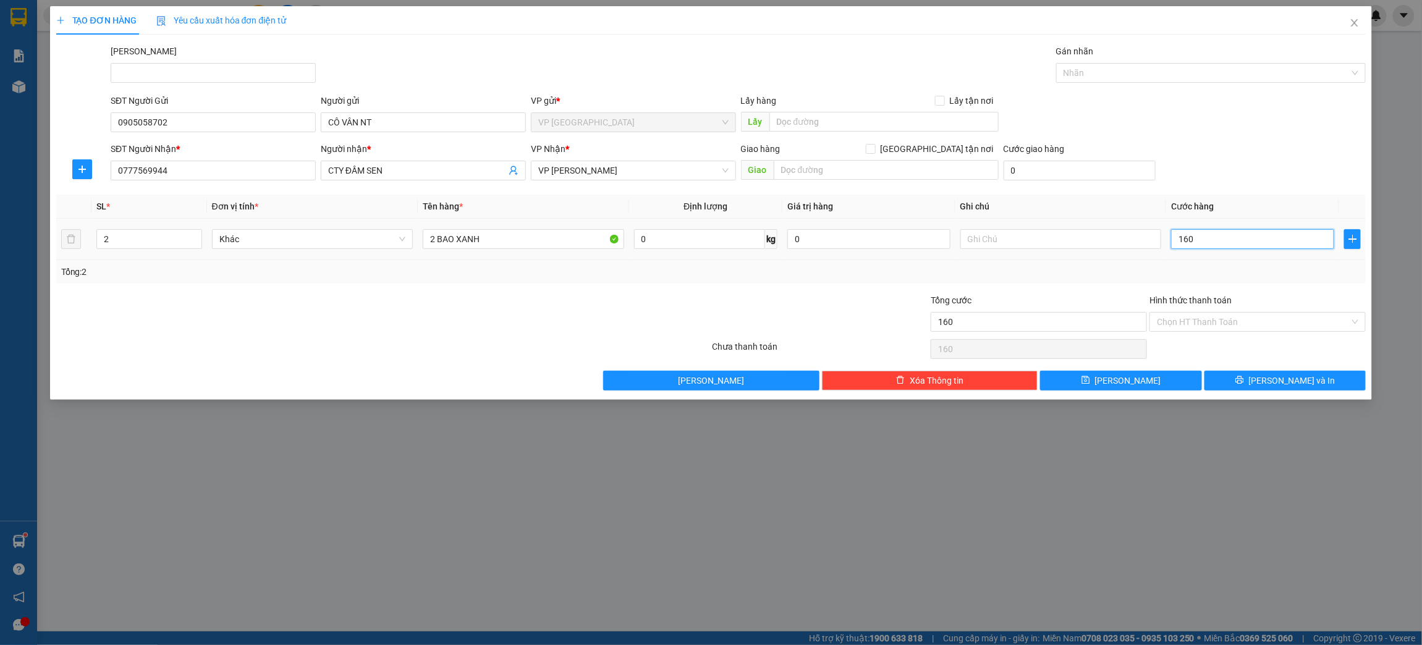
type input "1.600"
type input "16.000"
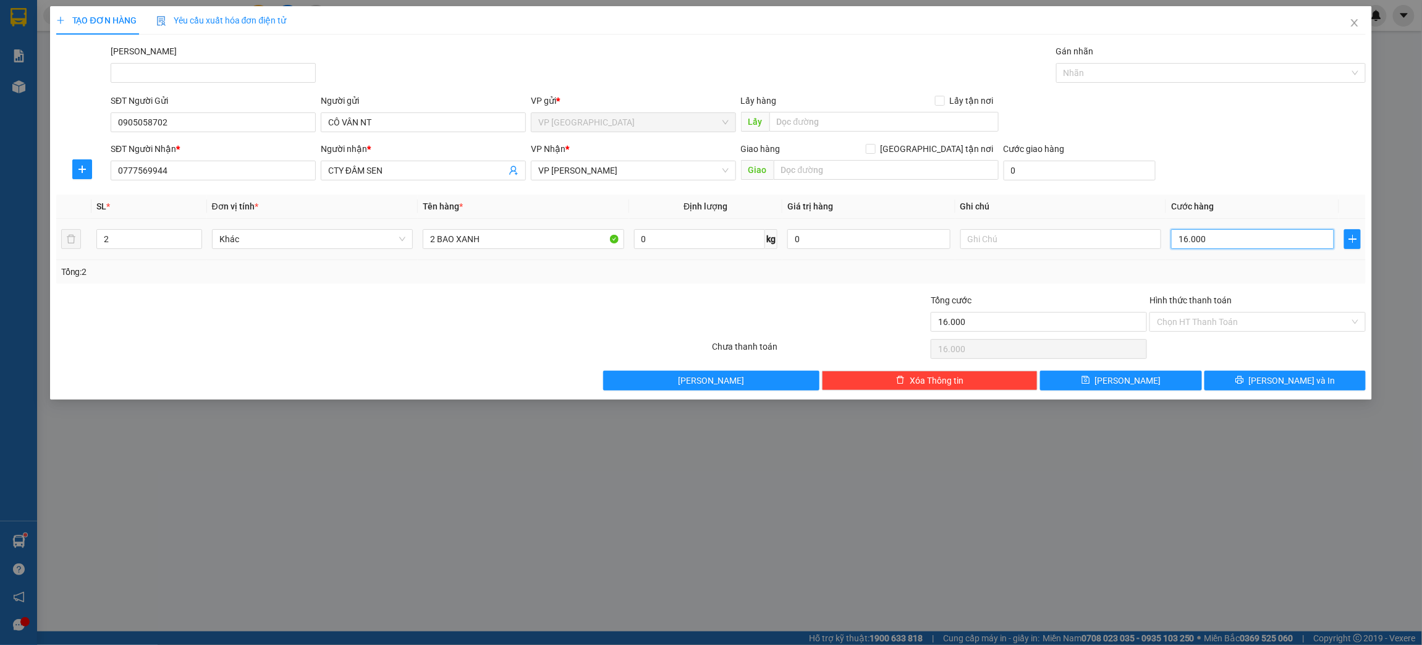
type input "160.000"
click at [1219, 324] on input "Hình thức thanh toán" at bounding box center [1253, 322] width 193 height 19
click at [1211, 343] on div "Tại văn phòng" at bounding box center [1257, 347] width 201 height 14
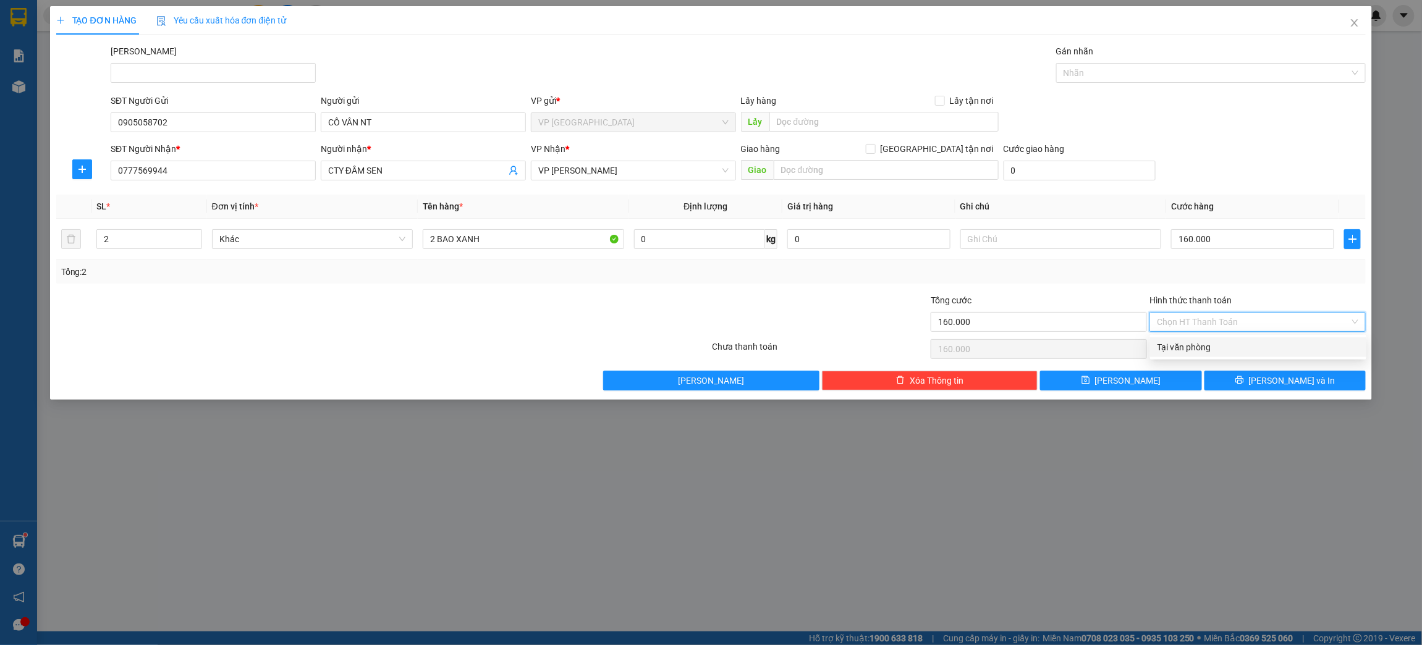
type input "0"
click at [1282, 381] on span "[PERSON_NAME] và In" at bounding box center [1292, 381] width 86 height 14
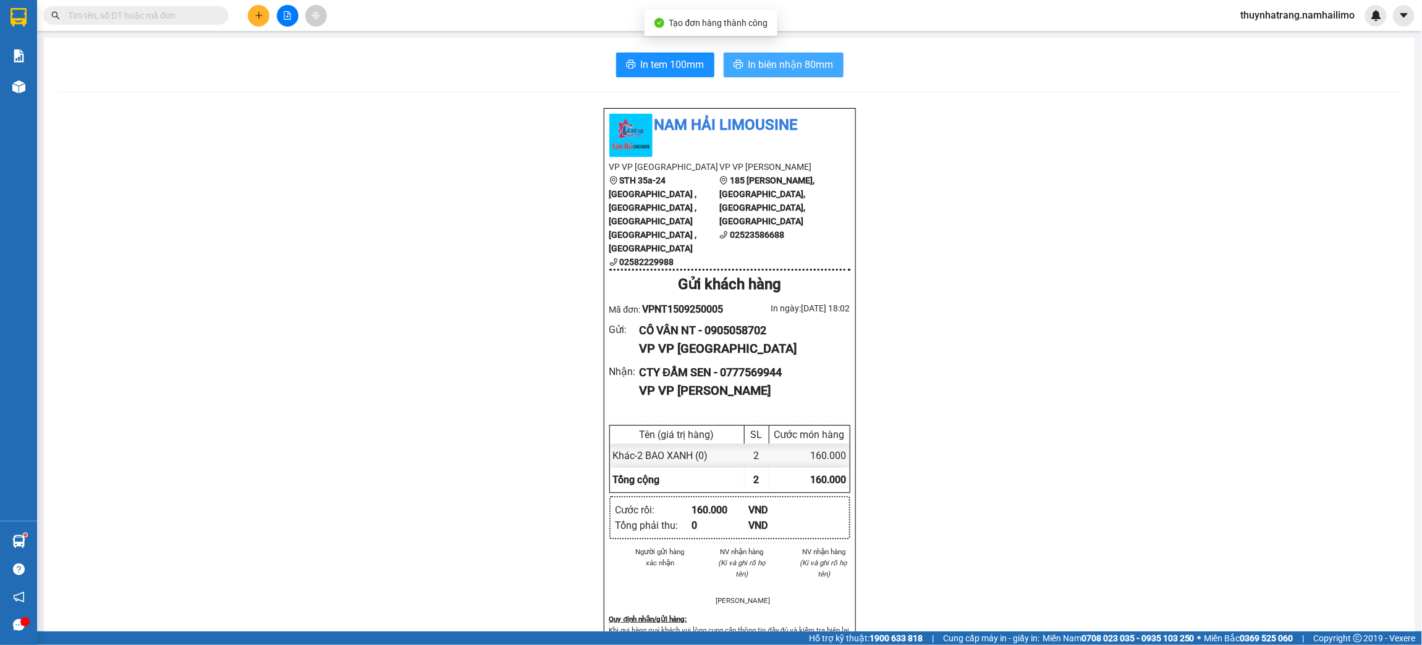
click at [803, 68] on span "In biên nhận 80mm" at bounding box center [790, 64] width 85 height 15
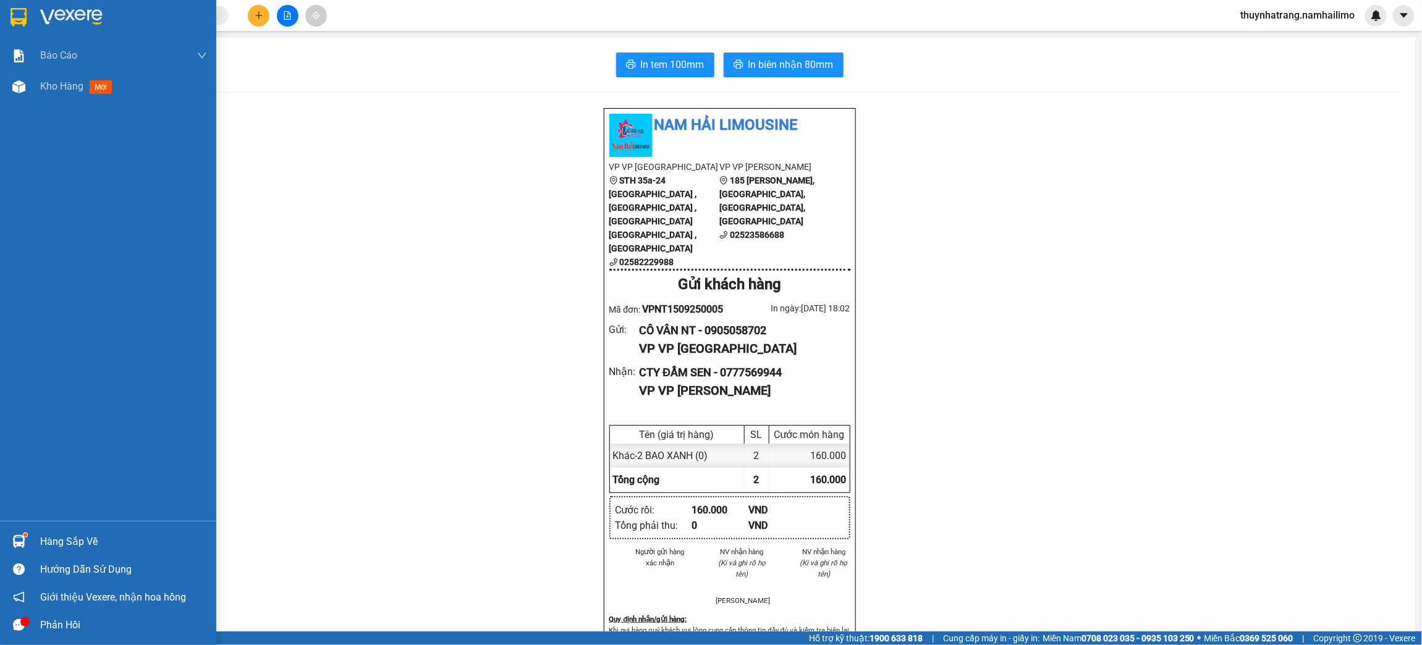
click at [22, 17] on img at bounding box center [19, 17] width 16 height 19
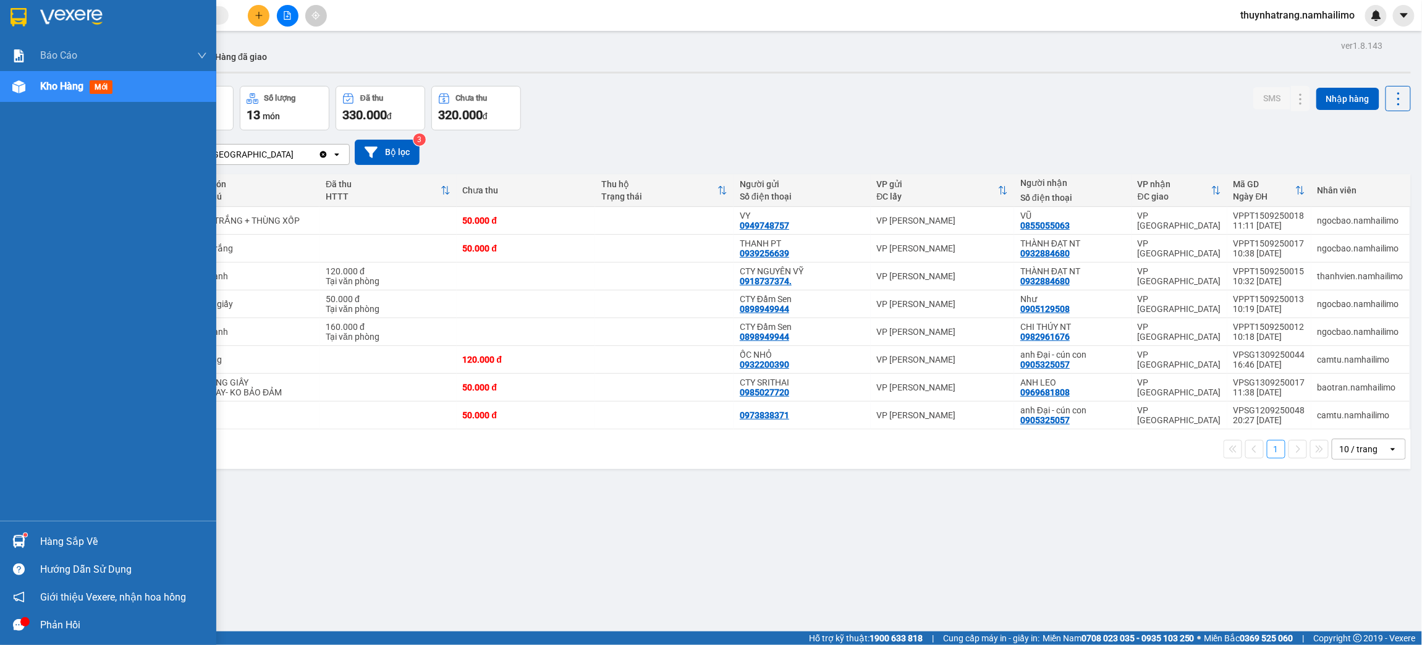
click at [26, 545] on div at bounding box center [19, 542] width 22 height 22
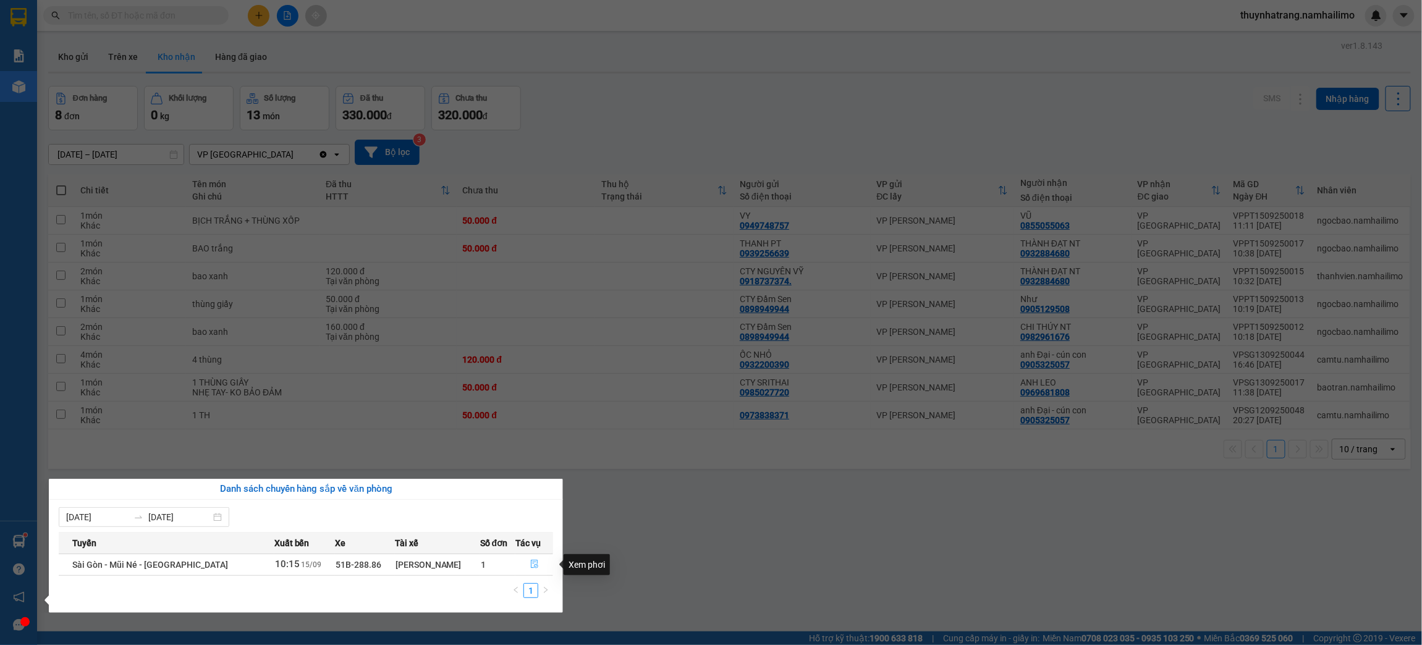
click at [533, 564] on icon "file-done" at bounding box center [534, 564] width 9 height 9
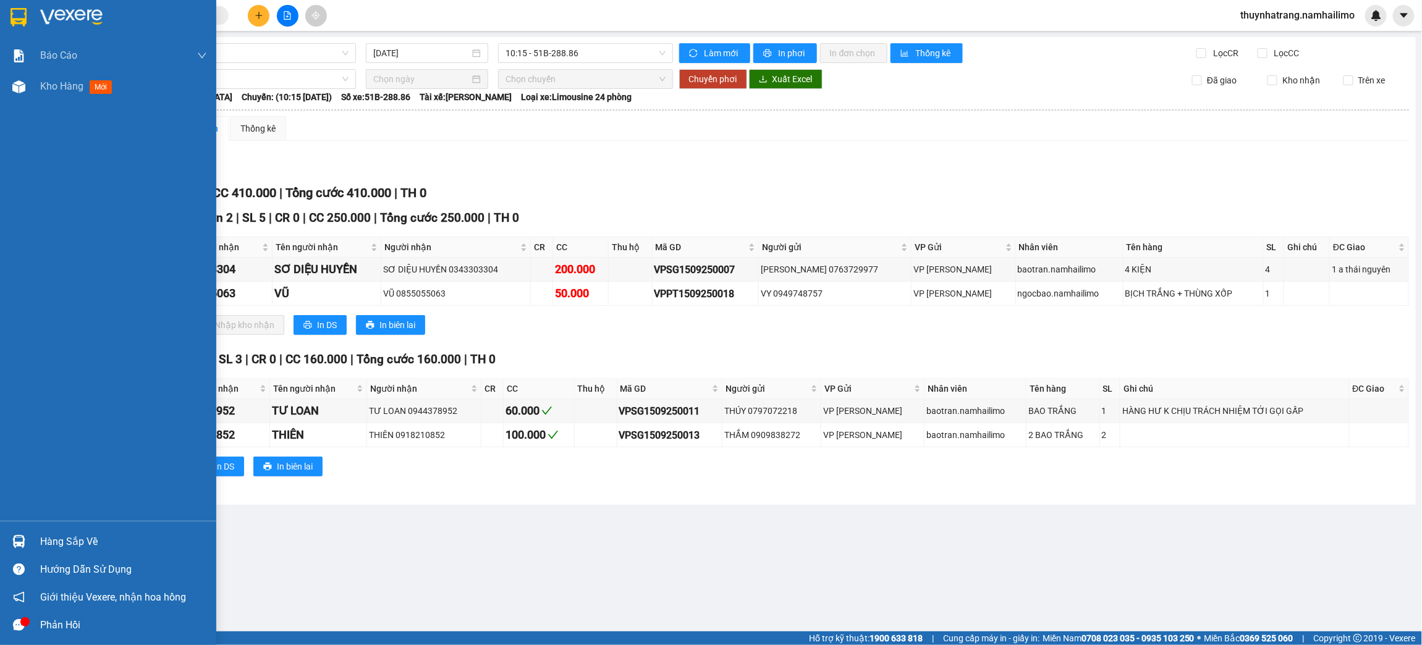
click at [22, 16] on img at bounding box center [19, 17] width 16 height 19
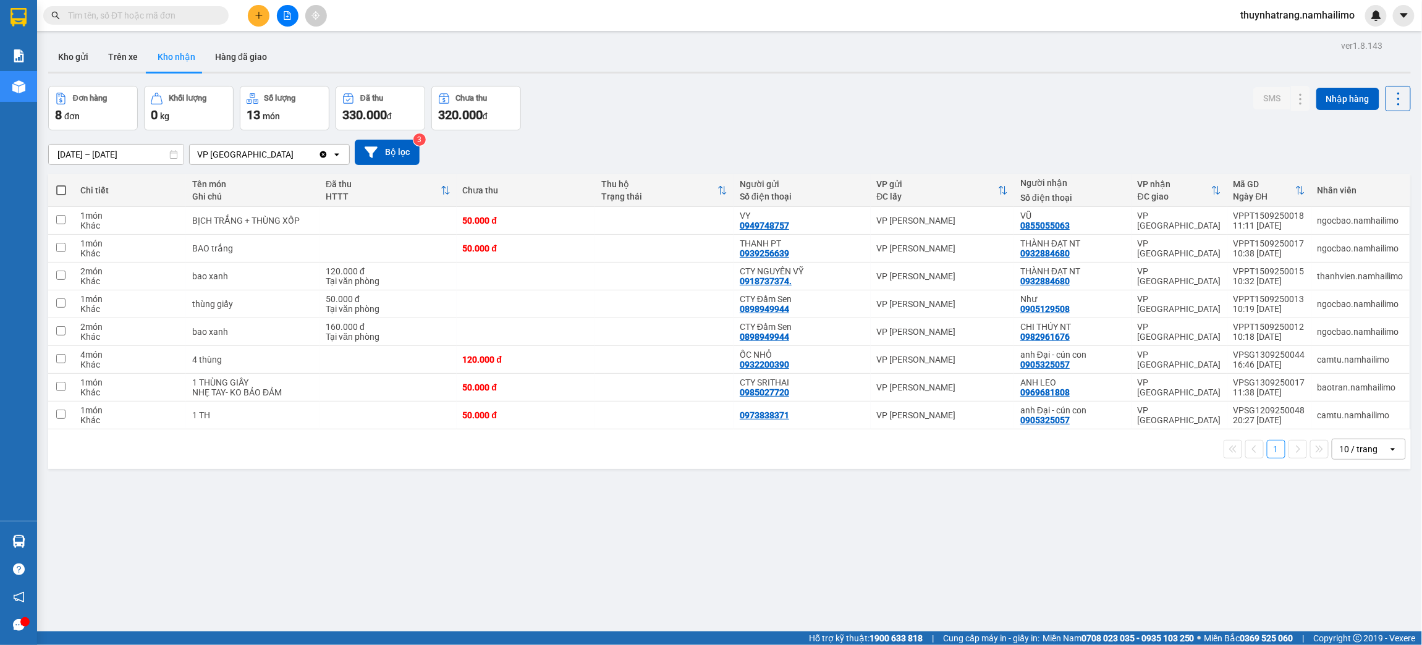
drag, startPoint x: 150, startPoint y: 14, endPoint x: 150, endPoint y: 2, distance: 12.4
click at [150, 12] on input "text" at bounding box center [141, 16] width 146 height 14
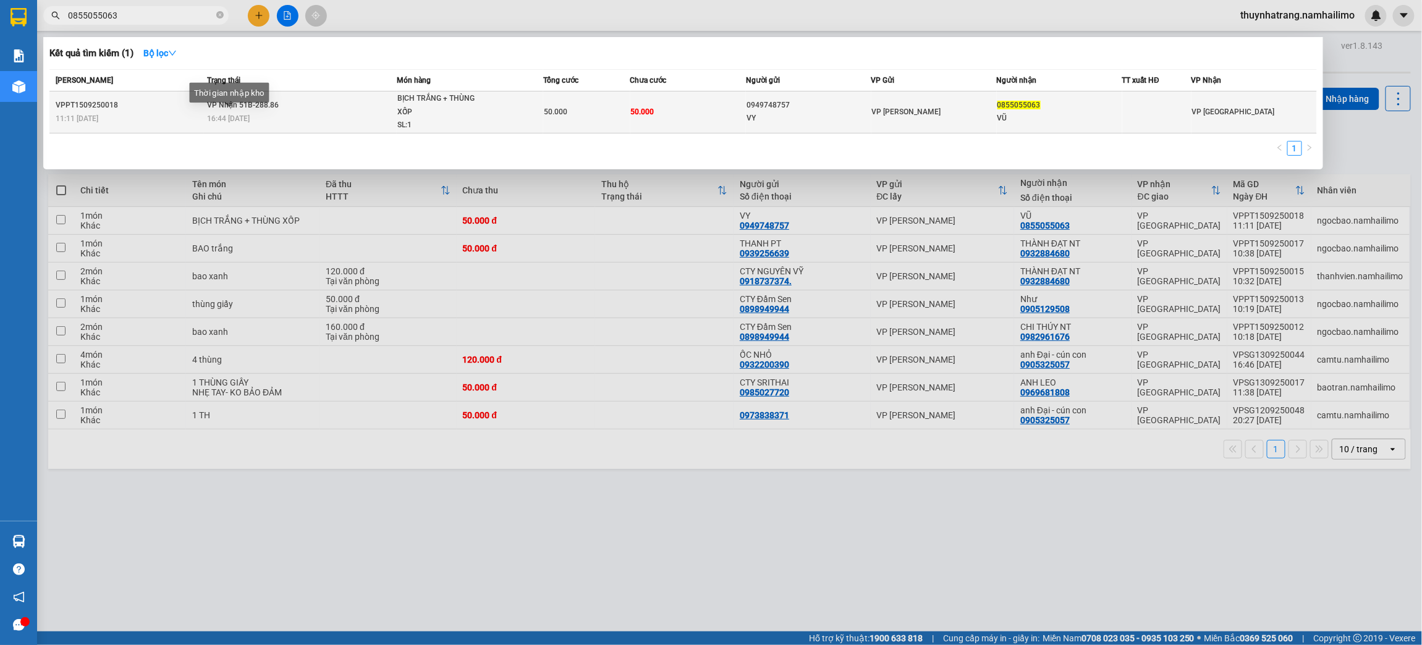
type input "0855055063"
click at [224, 122] on span "16:44 [DATE]" at bounding box center [228, 118] width 43 height 9
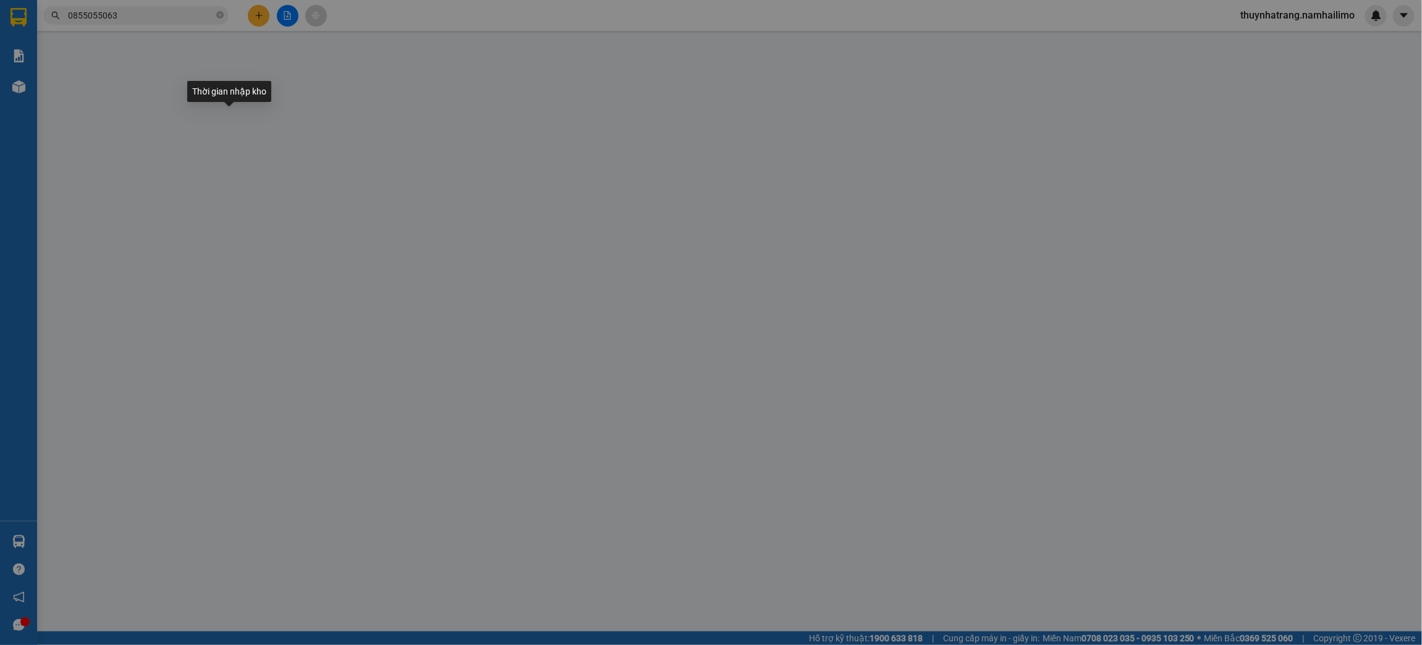
type input "0949748757"
type input "VY"
type input "0855055063"
type input "VŨ"
type input "50.000"
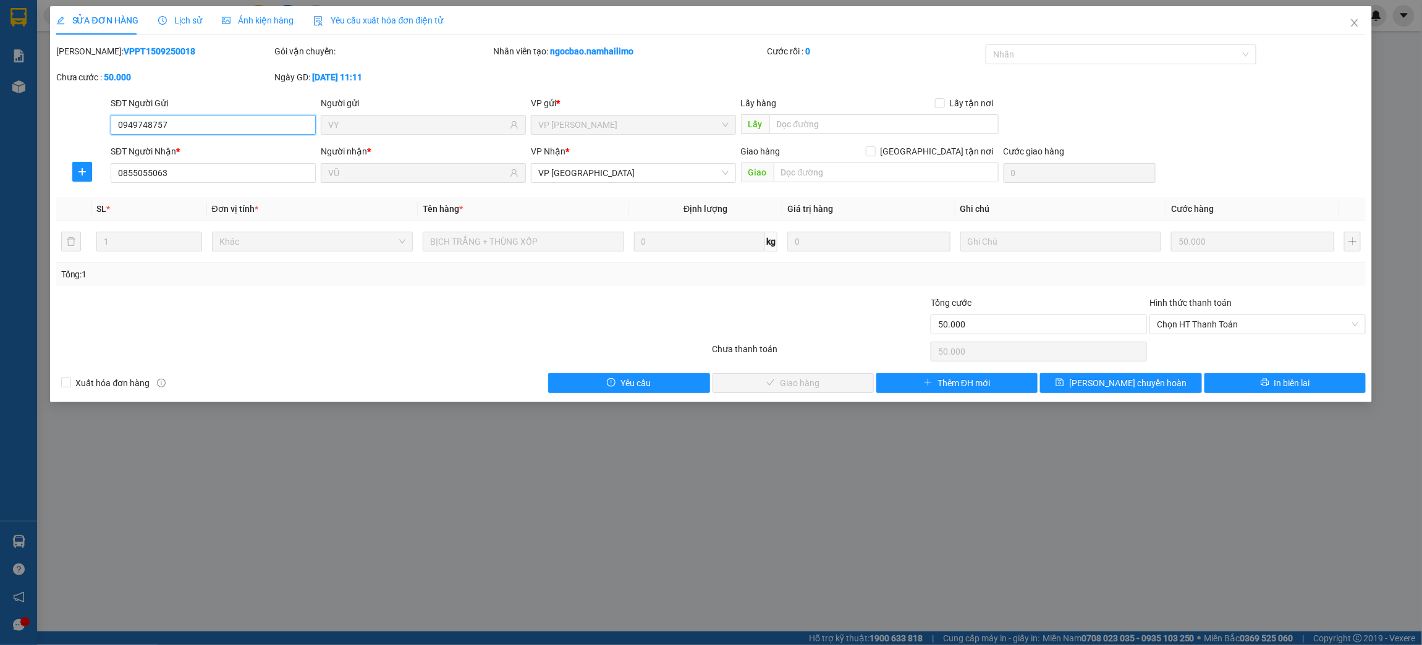
drag, startPoint x: 1271, startPoint y: 323, endPoint x: 1258, endPoint y: 338, distance: 19.7
click at [1270, 331] on span "Chọn HT Thanh Toán" at bounding box center [1257, 324] width 201 height 19
click at [1203, 348] on div "Tại văn phòng" at bounding box center [1257, 349] width 201 height 14
type input "0"
click at [843, 378] on button "Giao hàng" at bounding box center [792, 383] width 161 height 20
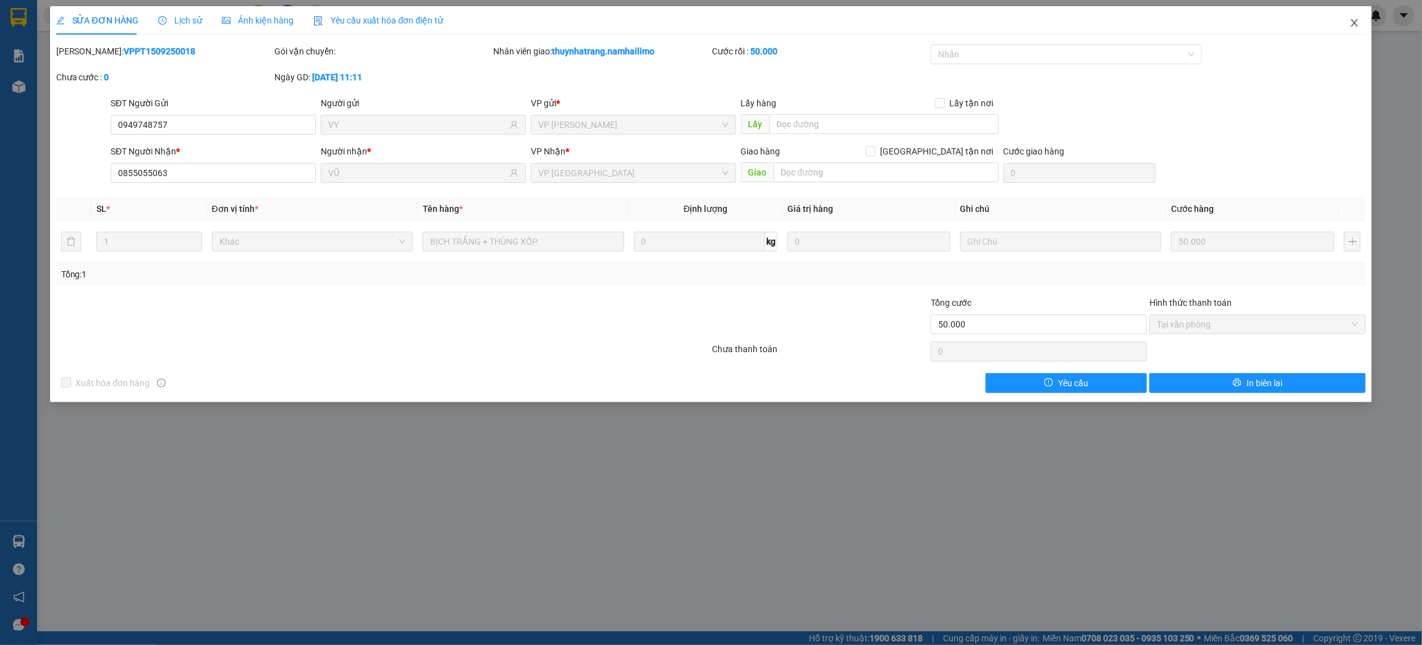
click at [1349, 27] on icon "close" at bounding box center [1354, 23] width 10 height 10
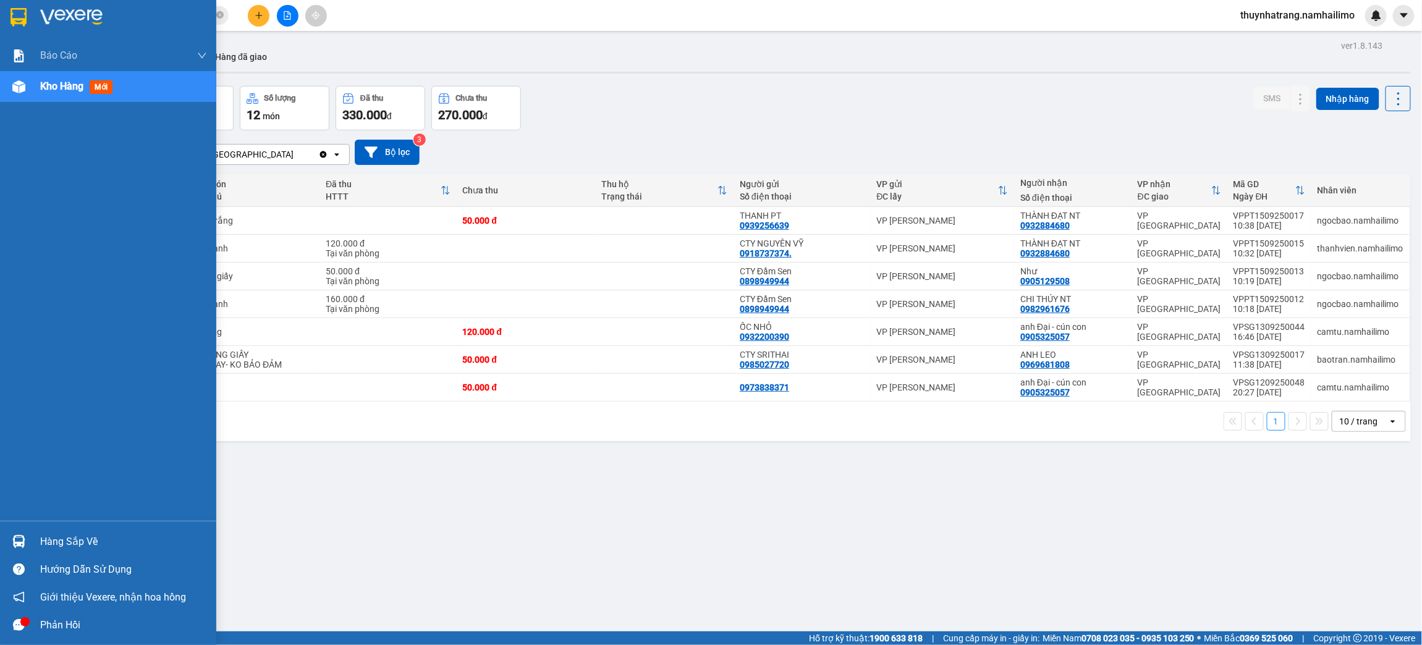
click at [40, 537] on div "Hàng sắp về" at bounding box center [123, 542] width 167 height 19
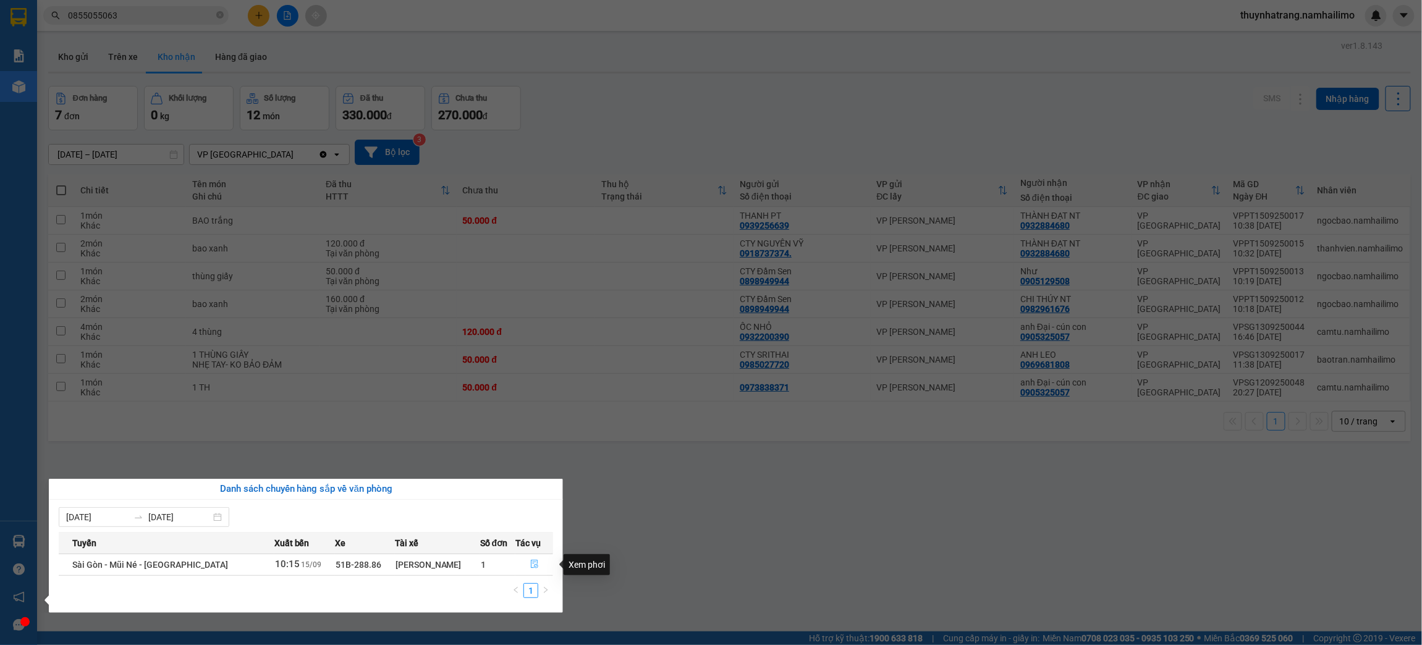
click at [531, 563] on icon "file-done" at bounding box center [534, 564] width 7 height 9
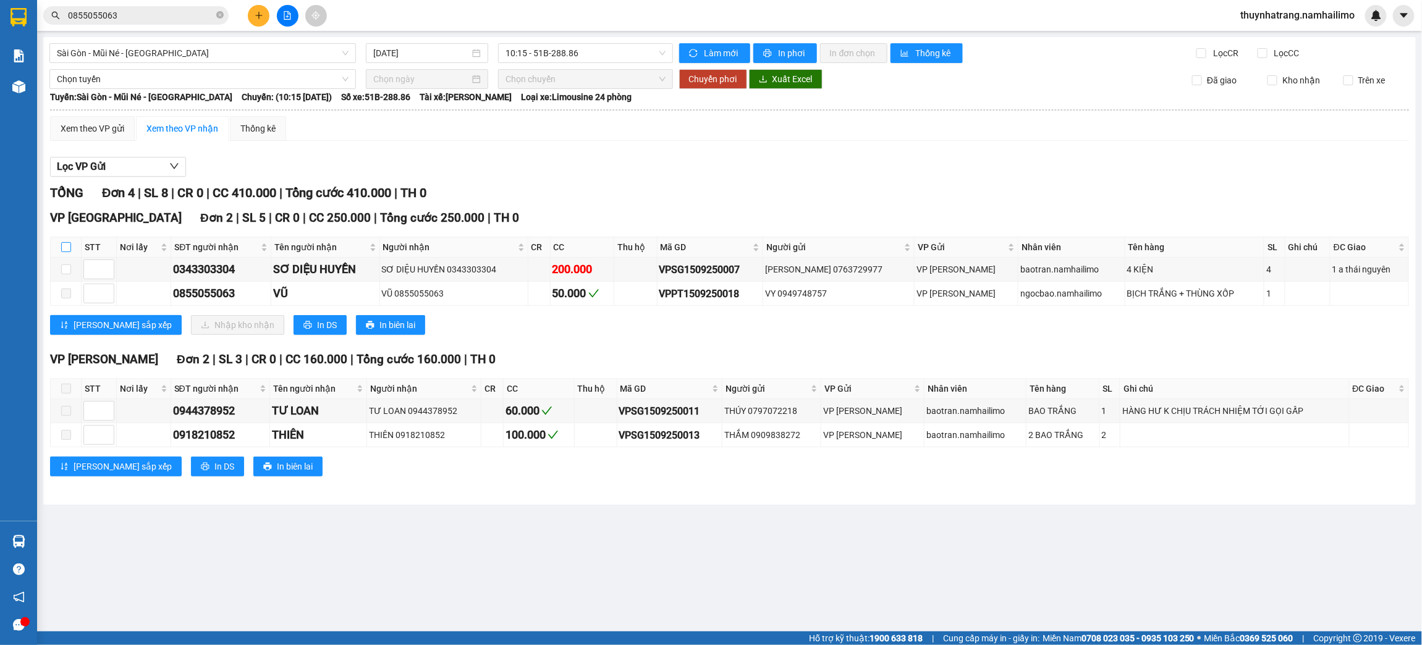
click at [65, 245] on input "checkbox" at bounding box center [66, 247] width 10 height 10
checkbox input "true"
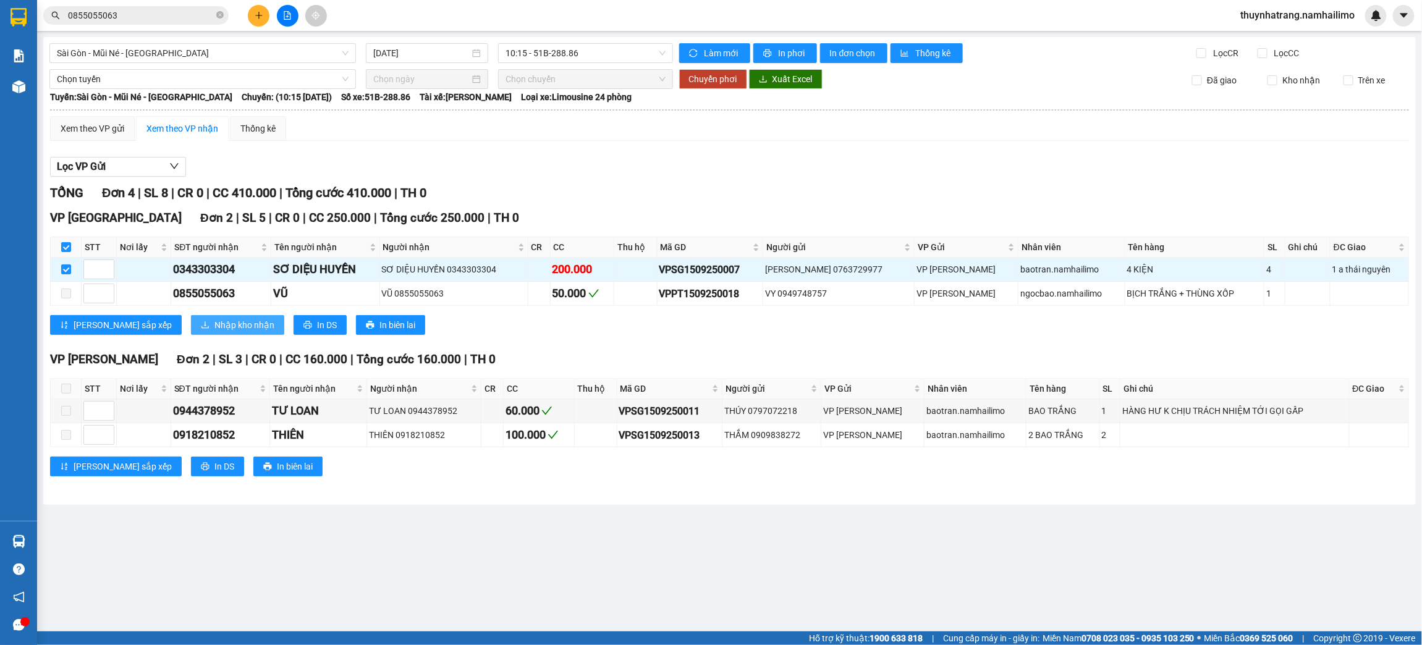
click at [214, 319] on span "Nhập kho nhận" at bounding box center [244, 325] width 60 height 14
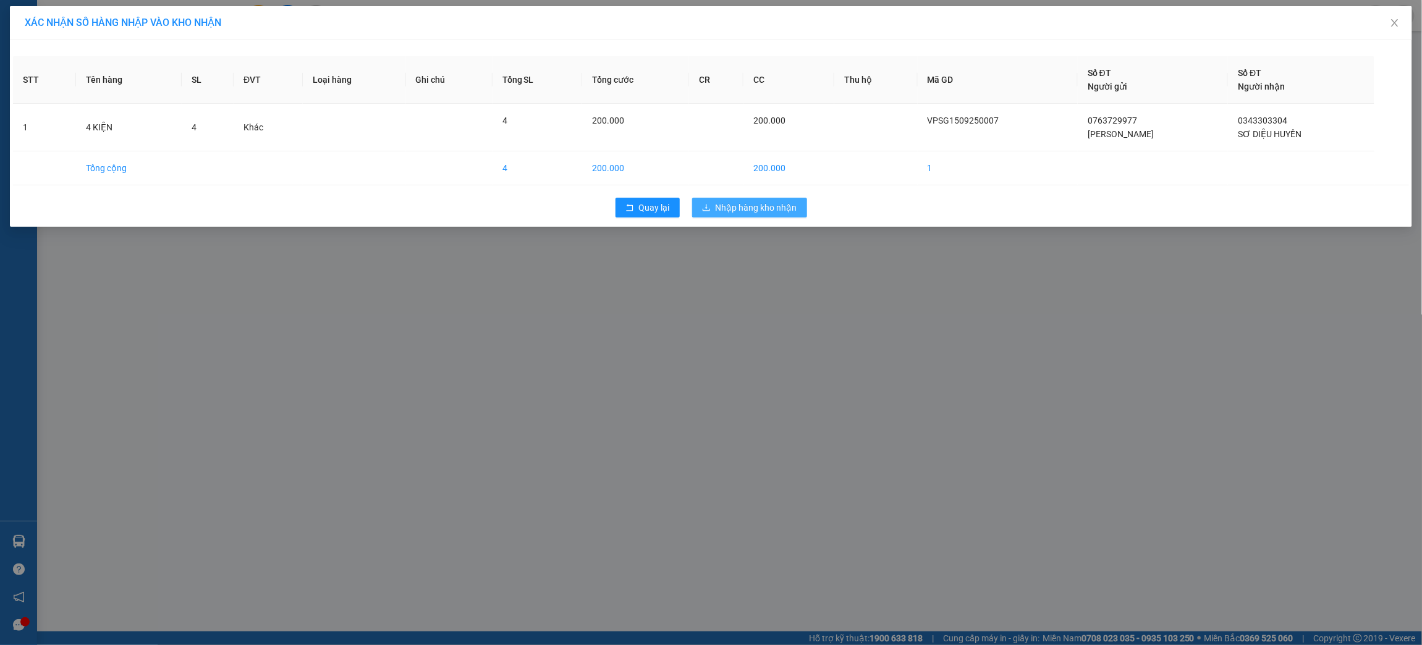
click at [793, 208] on span "Nhập hàng kho nhận" at bounding box center [756, 208] width 82 height 14
